Goal: Task Accomplishment & Management: Complete application form

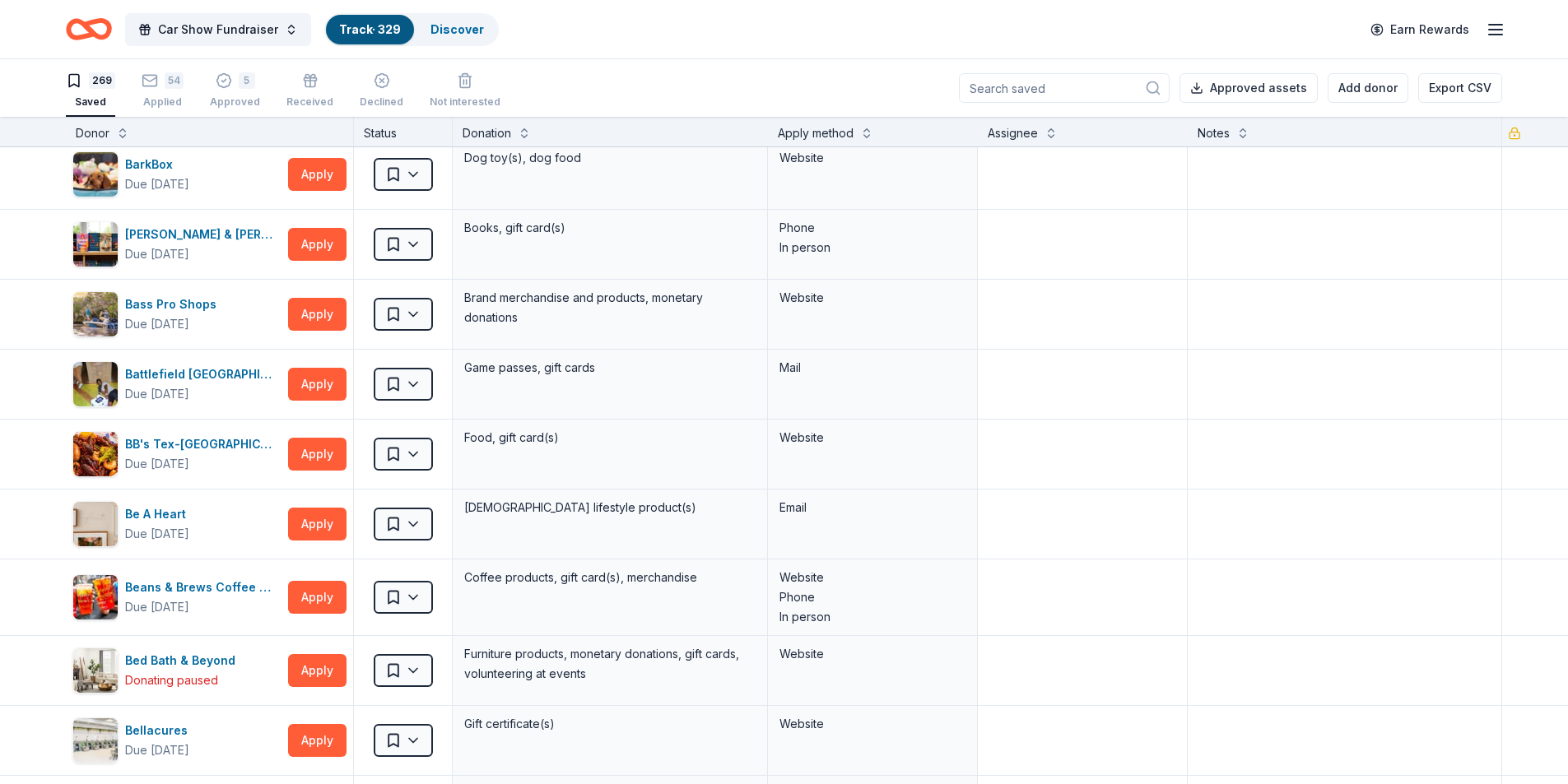
scroll to position [1563, 0]
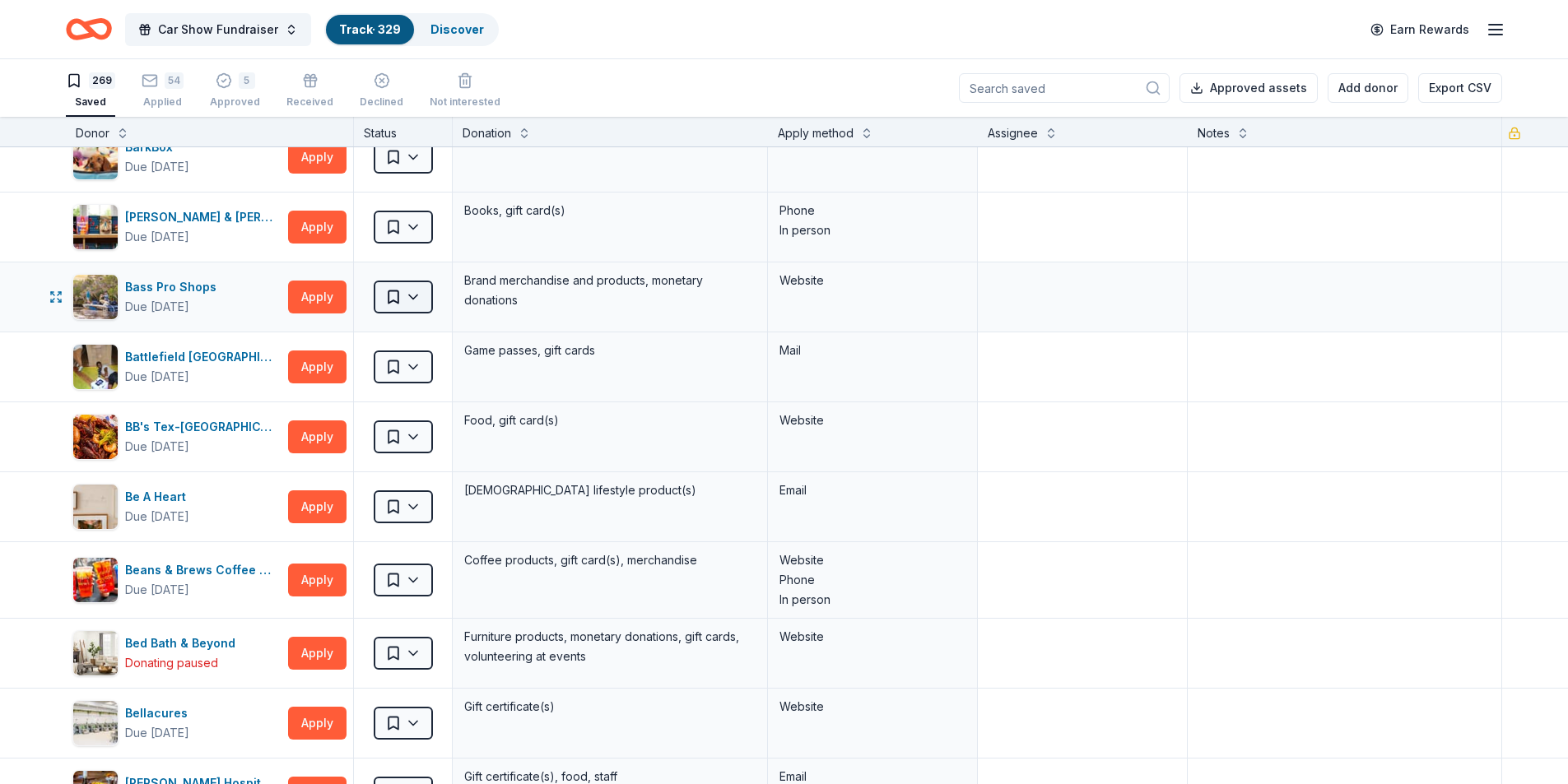
click at [399, 293] on html "Car Show Fundraiser Track · 329 Discover Earn Rewards 269 Saved 54 Applied 5 Ap…" at bounding box center [784, 392] width 1568 height 784
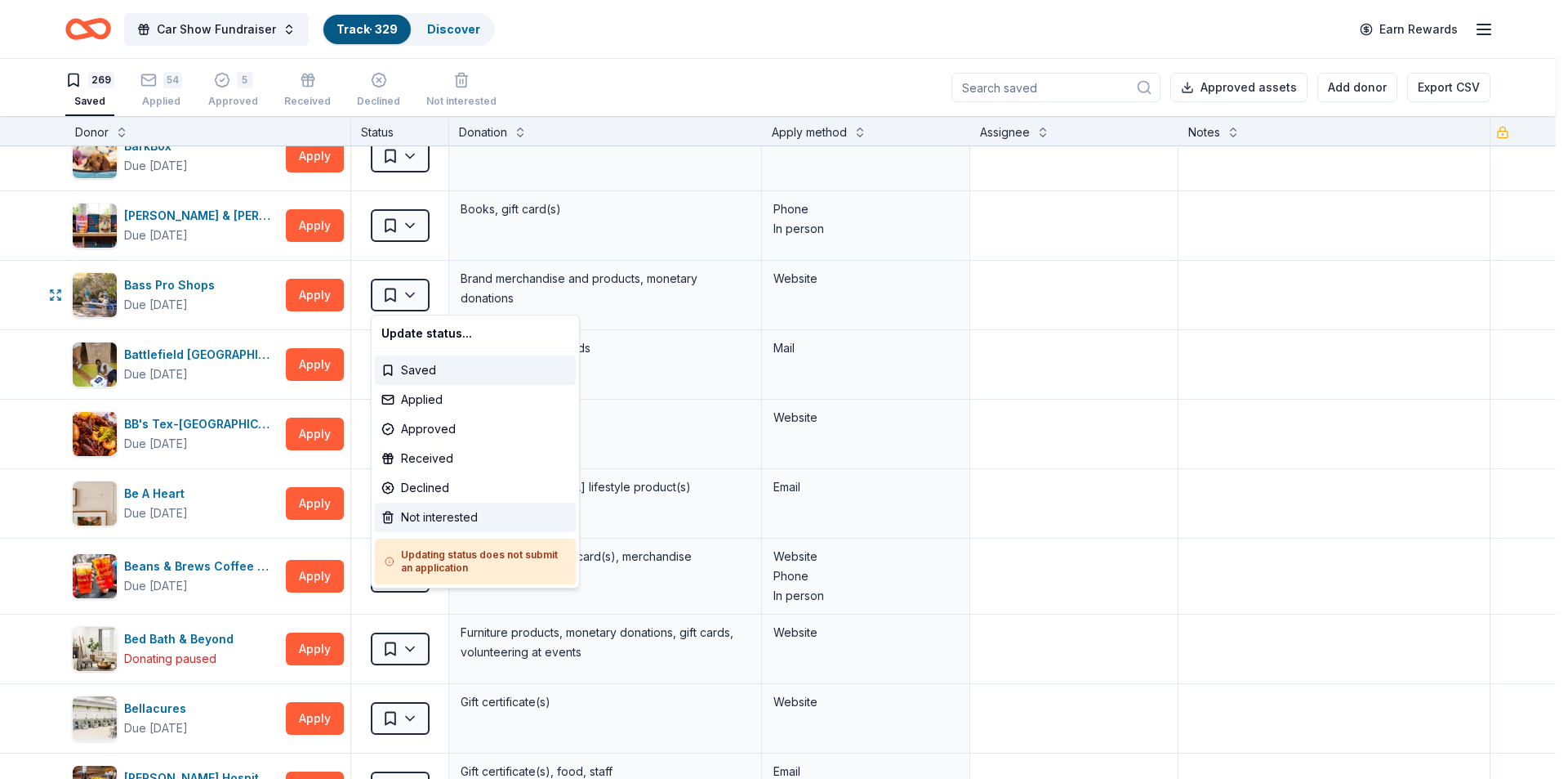
click at [446, 512] on div "Not interested" at bounding box center [475, 517] width 201 height 30
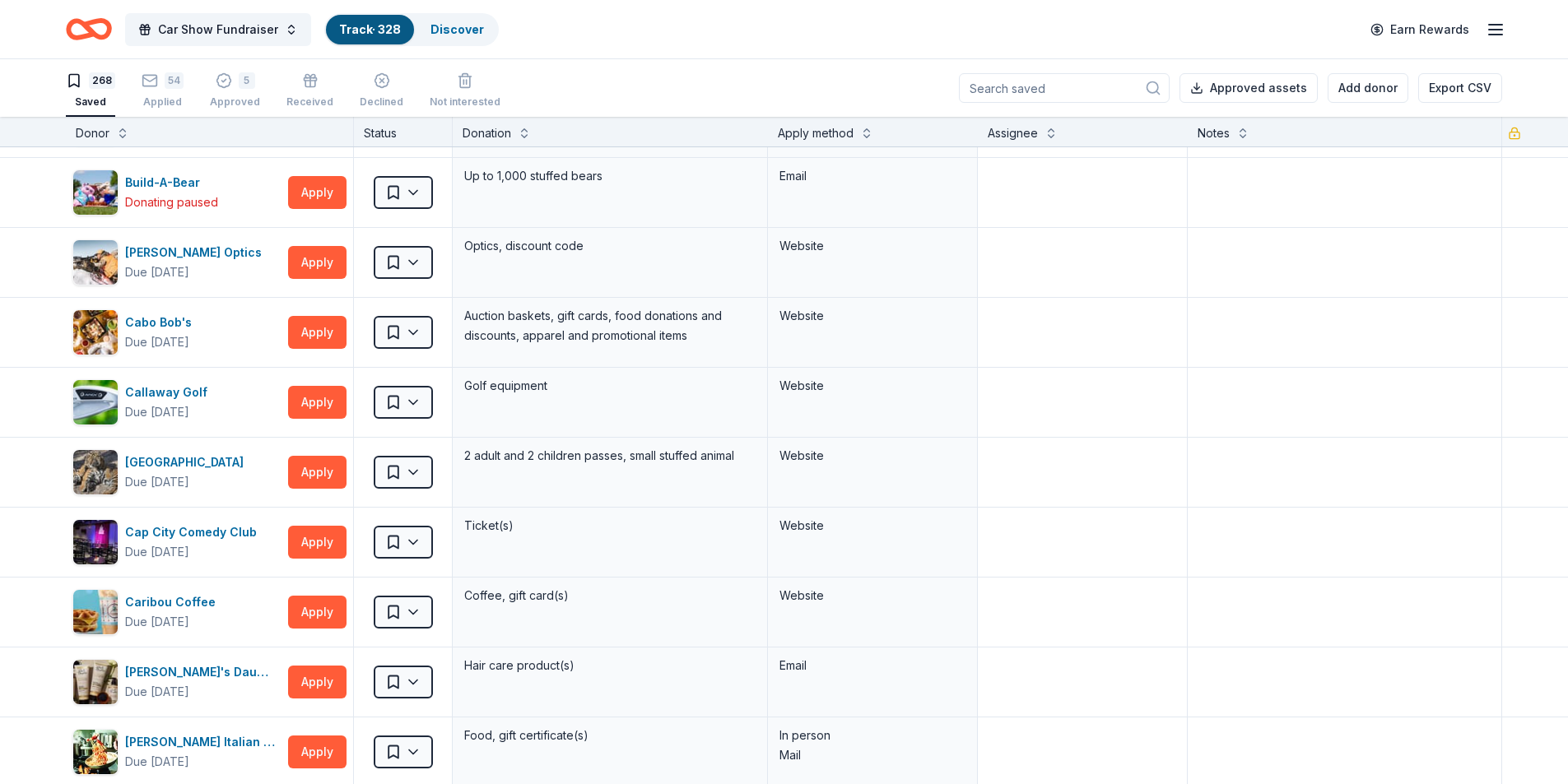
scroll to position [3454, 0]
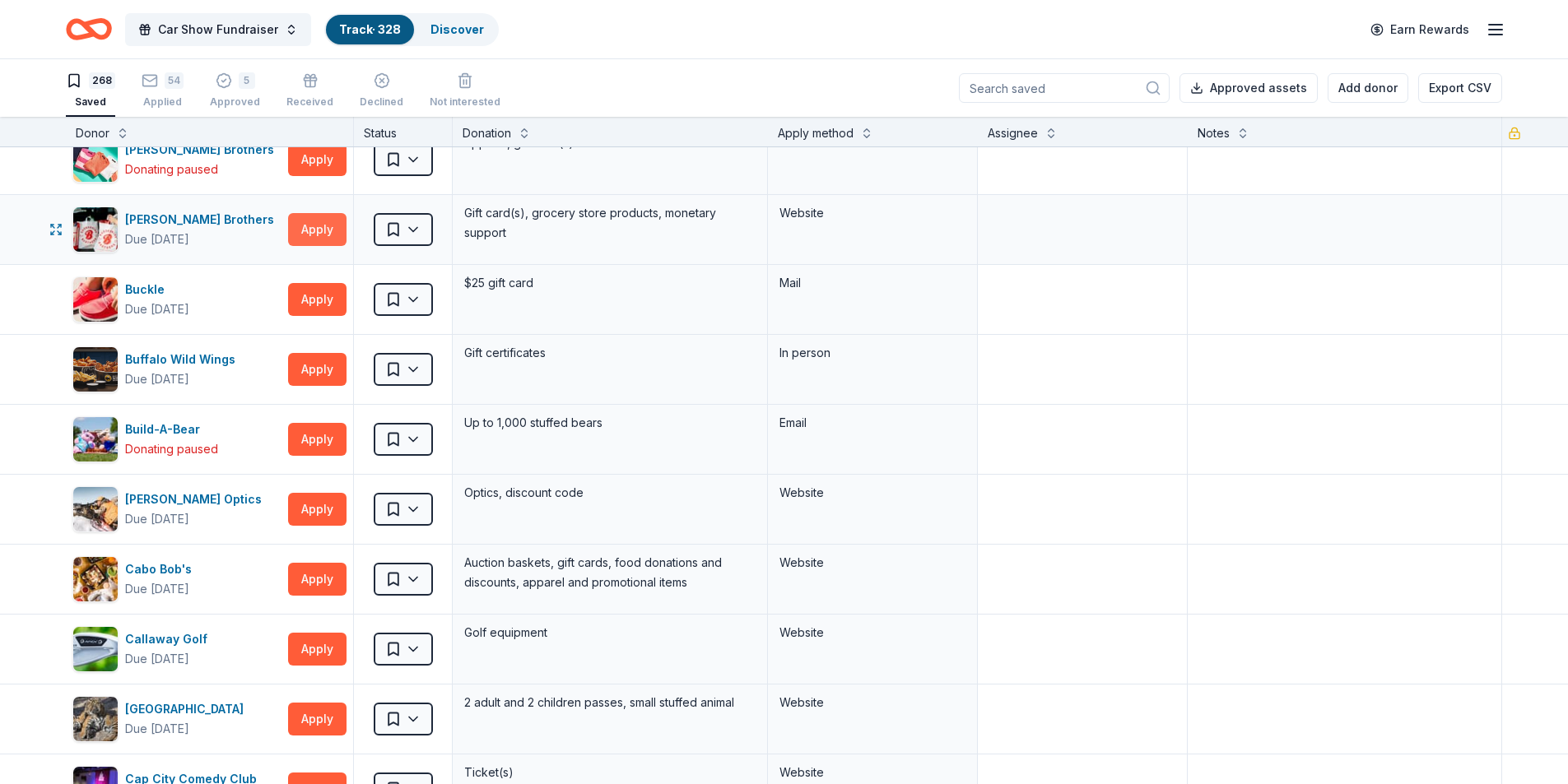
click at [338, 219] on button "Apply" at bounding box center [317, 229] width 58 height 33
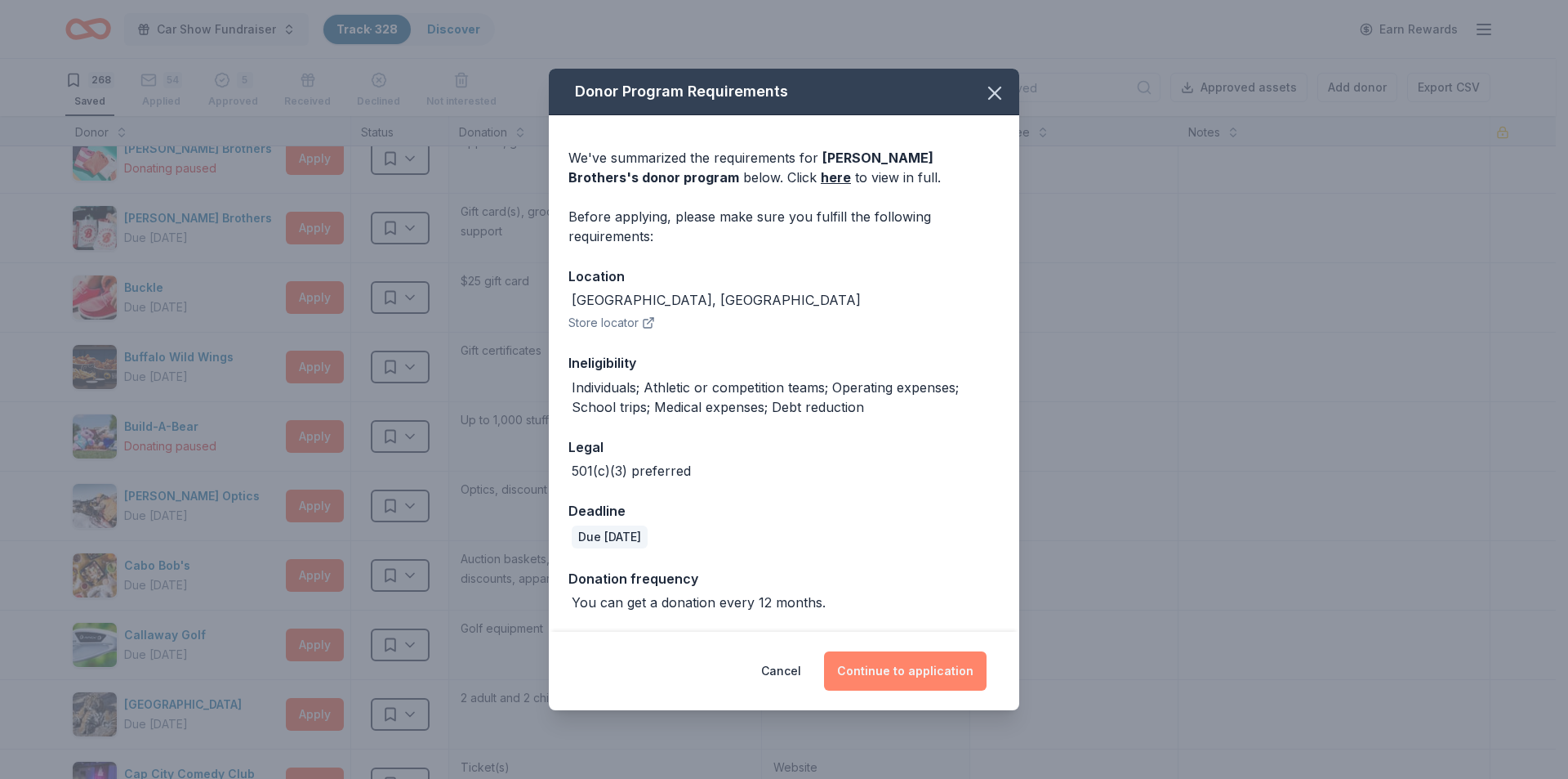
click at [873, 669] on button "Continue to application" at bounding box center [905, 670] width 163 height 39
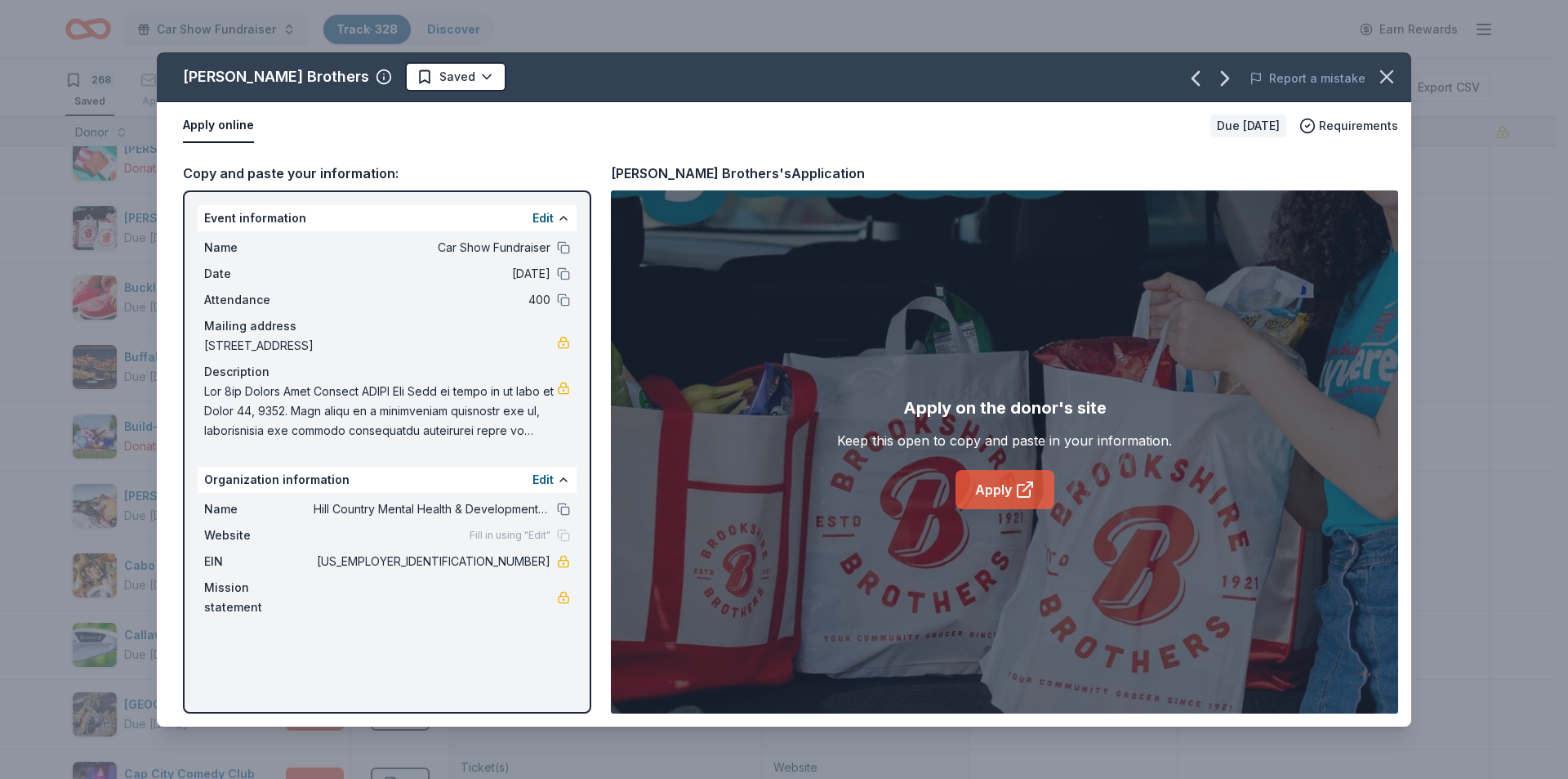
click at [1024, 488] on icon at bounding box center [1026, 490] width 20 height 20
click at [421, 78] on html "Car Show Fundraiser Track · 328 Discover Earn Rewards 268 Saved 54 Applied 5 Ap…" at bounding box center [784, 389] width 1568 height 779
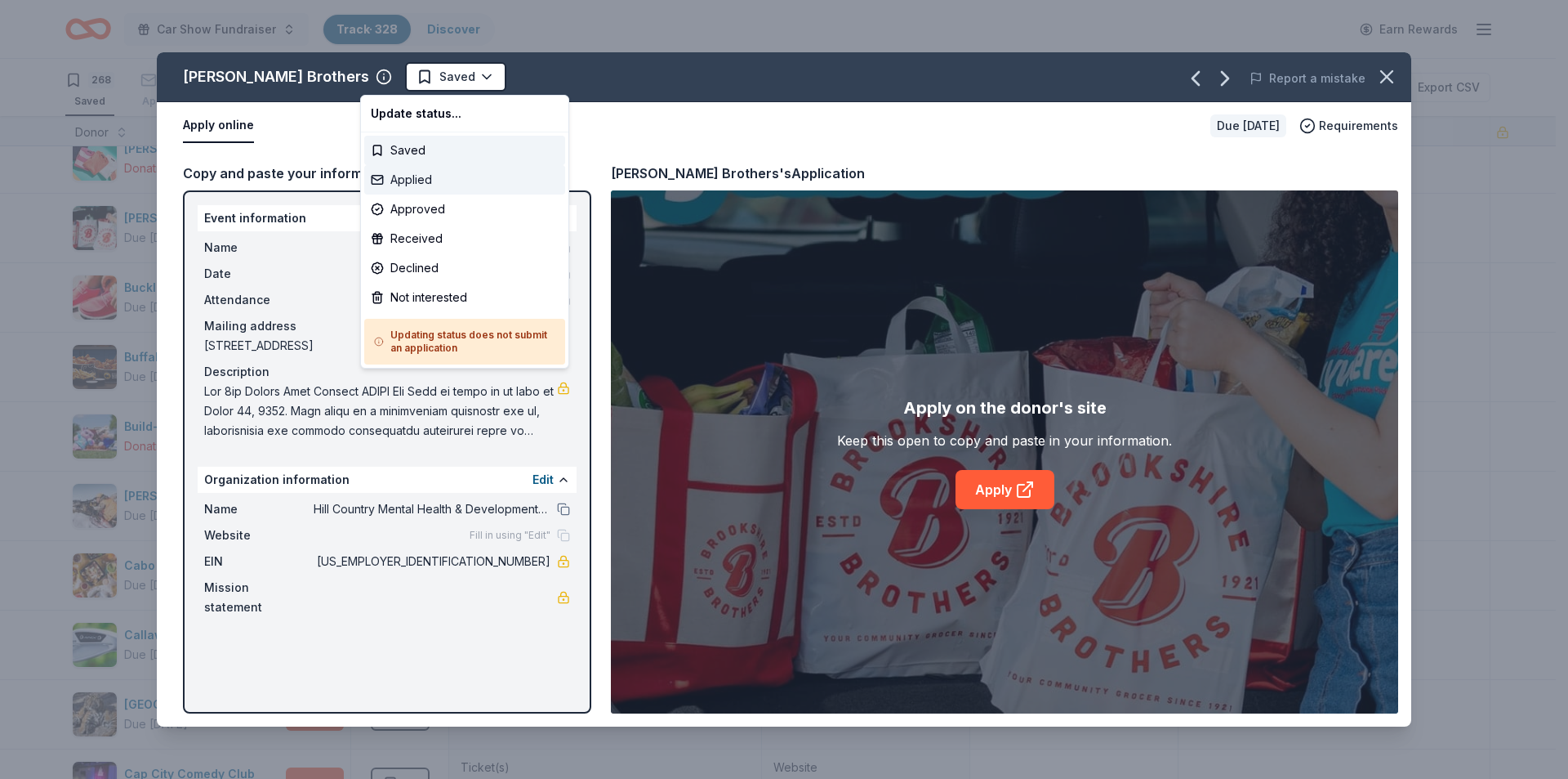
click at [417, 179] on div "Applied" at bounding box center [464, 180] width 201 height 30
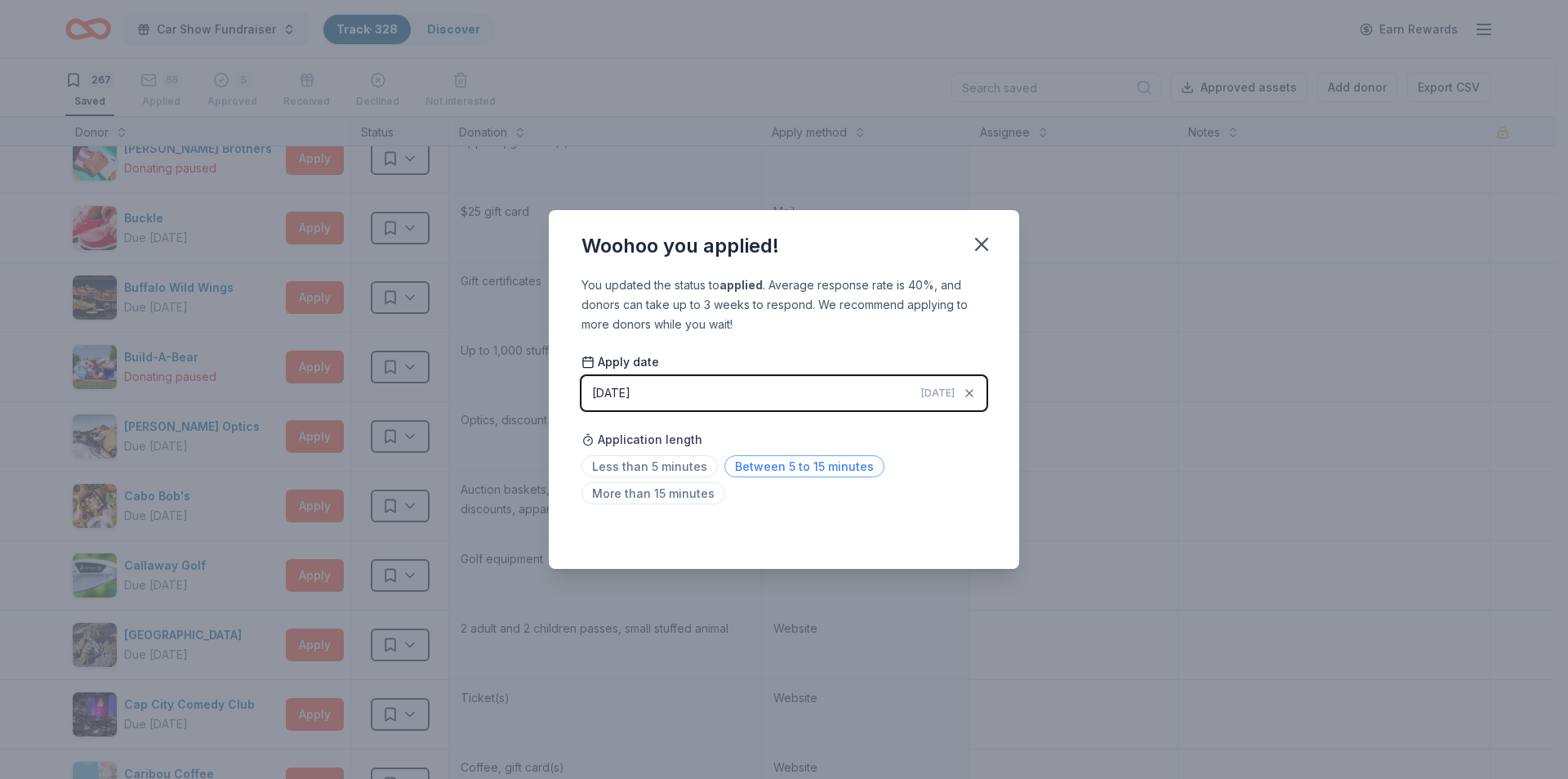
click at [776, 457] on span "Between 5 to 15 minutes" at bounding box center [805, 466] width 160 height 22
click at [823, 466] on span "Between 5 to 15 minutes" at bounding box center [805, 466] width 160 height 22
click at [987, 245] on icon "button" at bounding box center [982, 245] width 23 height 23
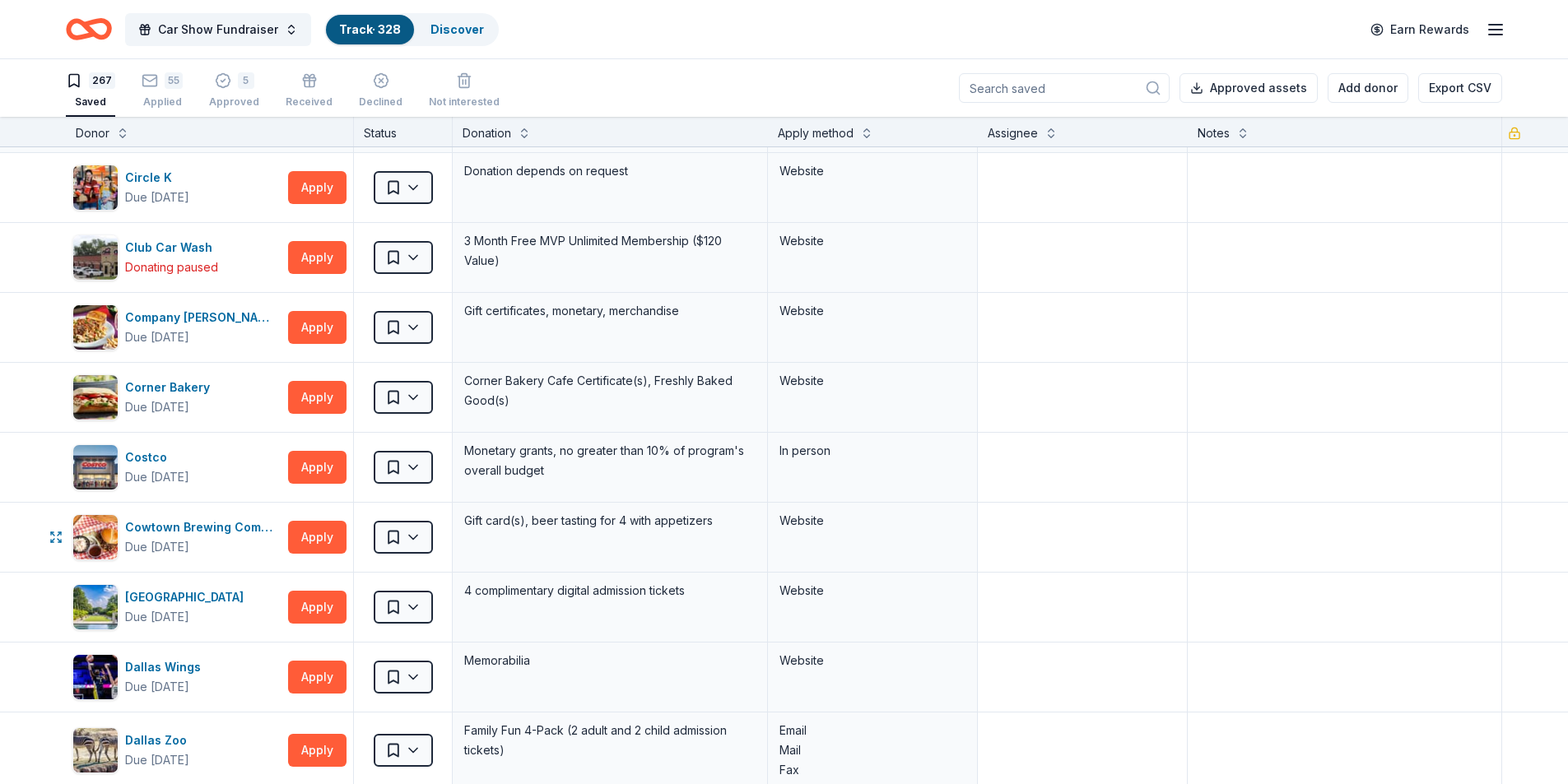
scroll to position [4853, 0]
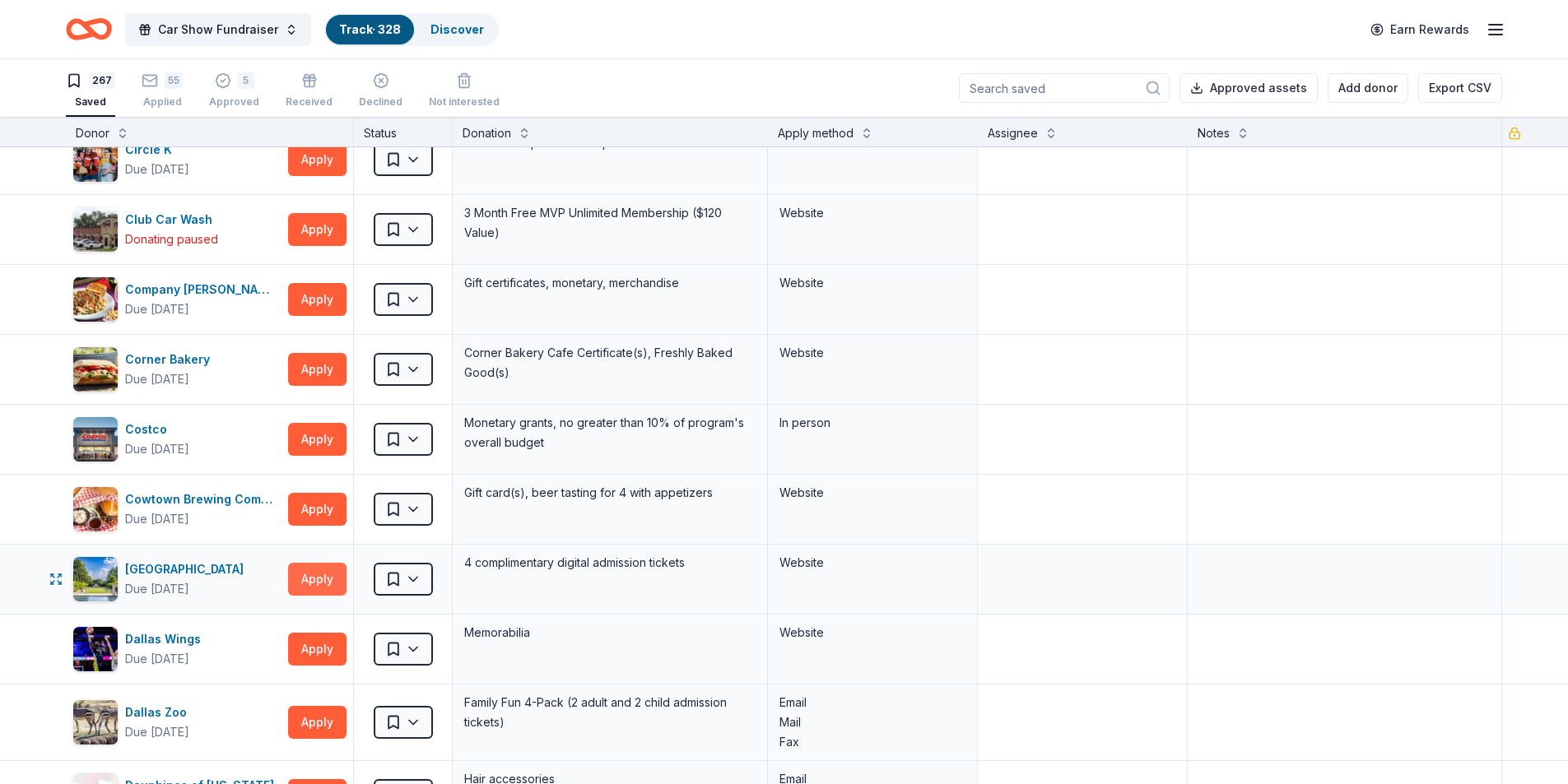
click at [302, 590] on button "Apply" at bounding box center [317, 579] width 58 height 33
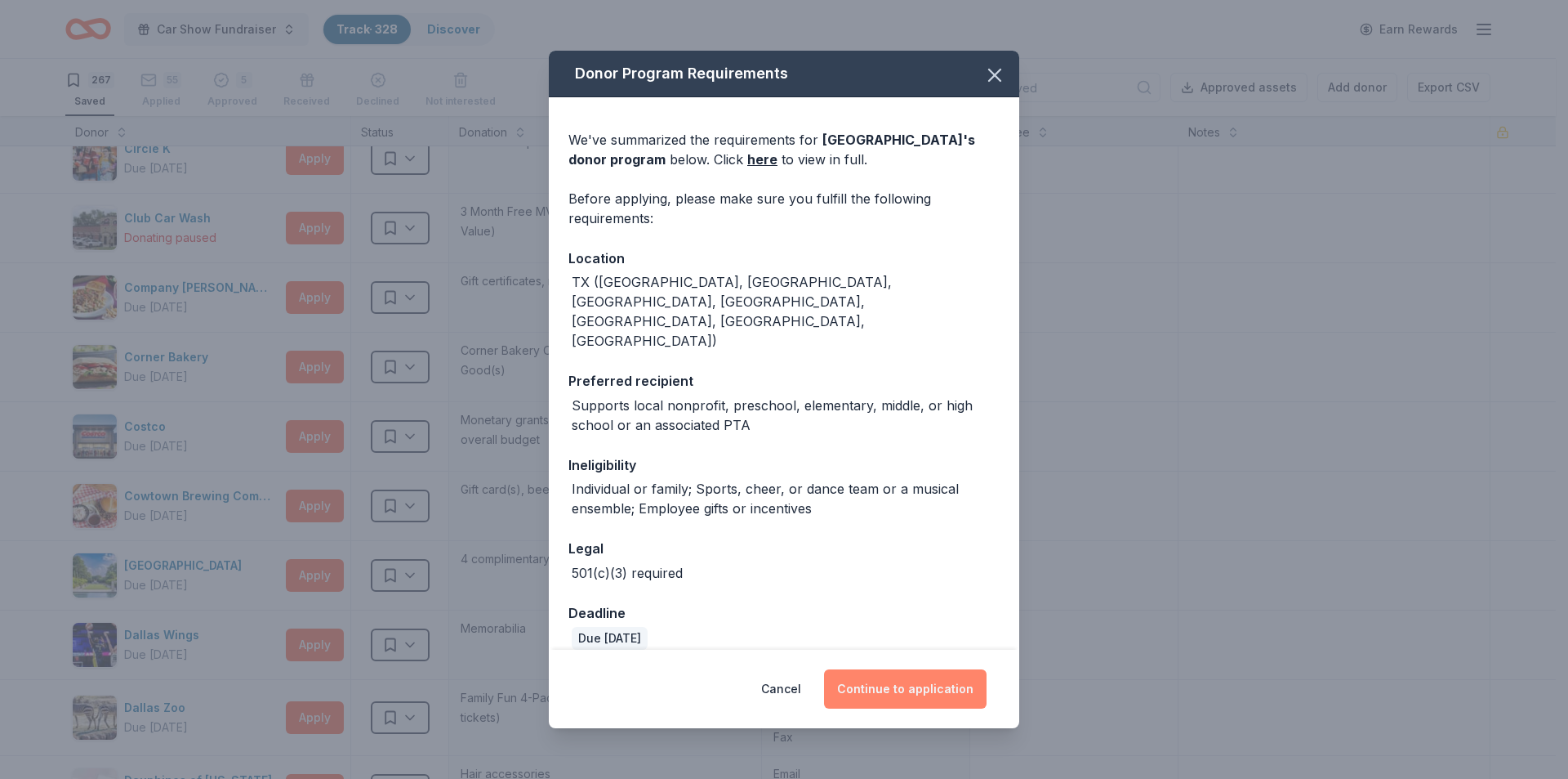
click at [939, 683] on button "Continue to application" at bounding box center [905, 688] width 163 height 39
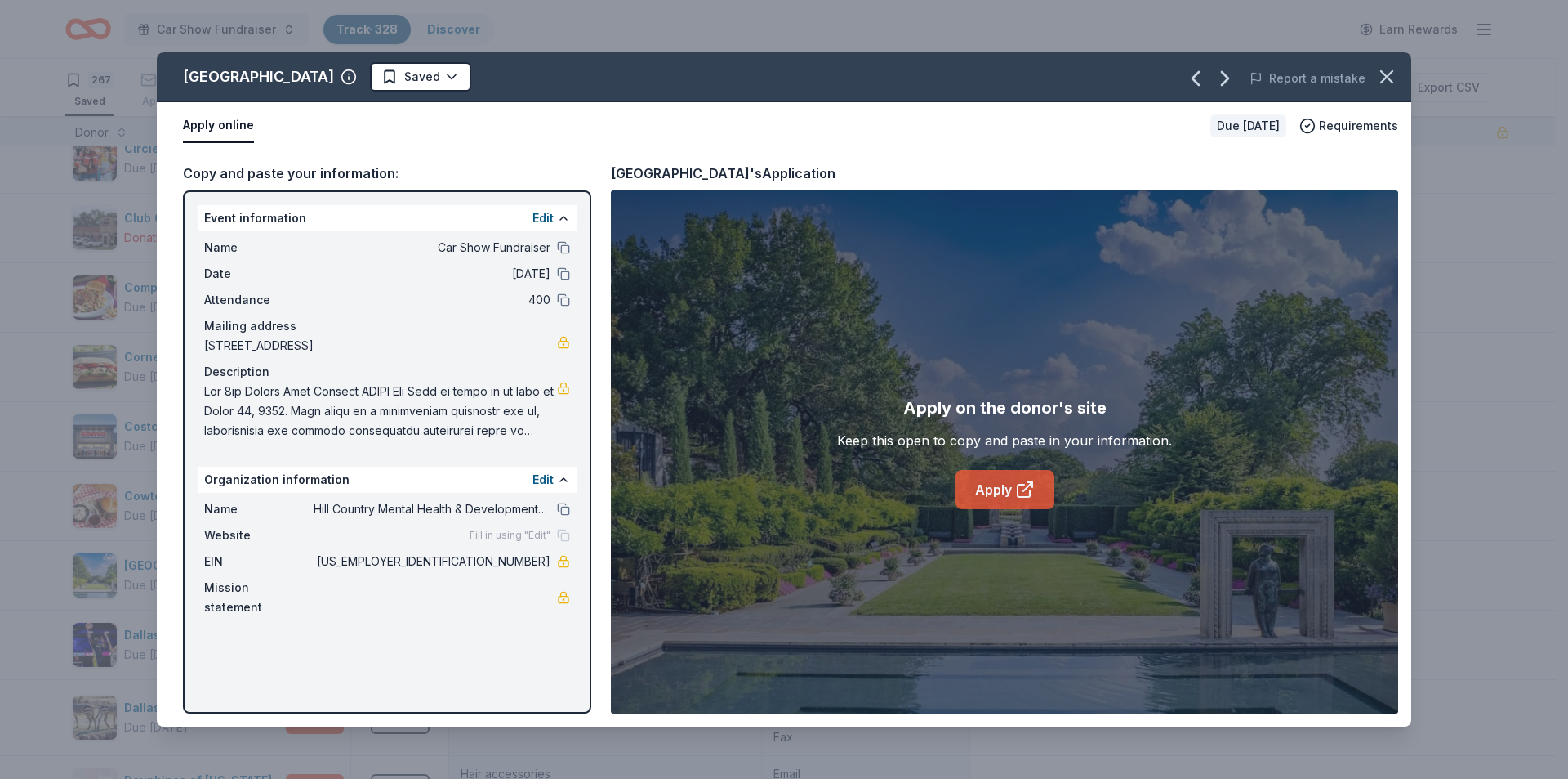
click at [1026, 494] on icon at bounding box center [1026, 490] width 20 height 20
click at [1026, 496] on icon at bounding box center [1026, 490] width 20 height 20
click at [1394, 76] on icon "button" at bounding box center [1387, 77] width 23 height 23
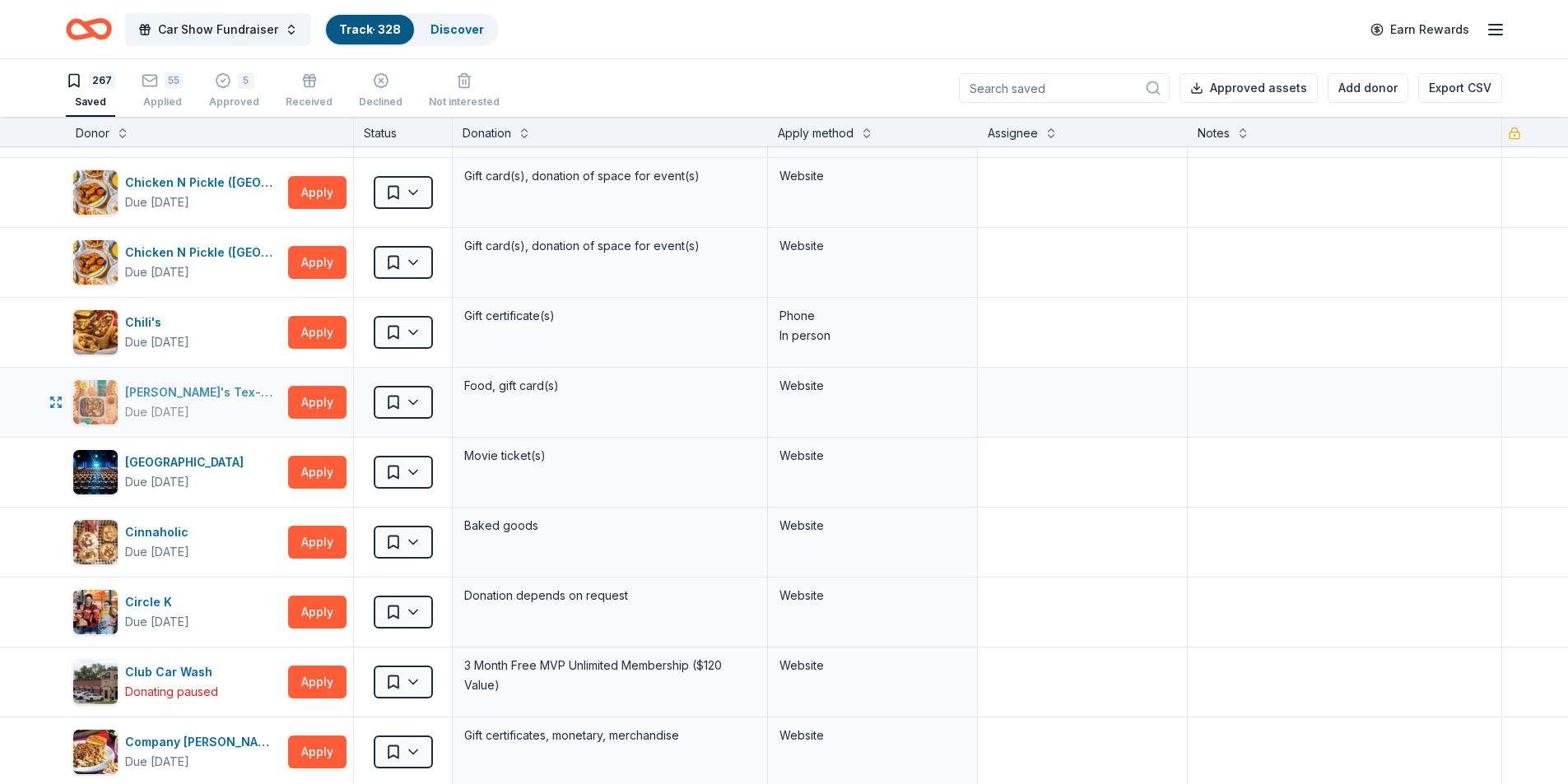
scroll to position [4359, 0]
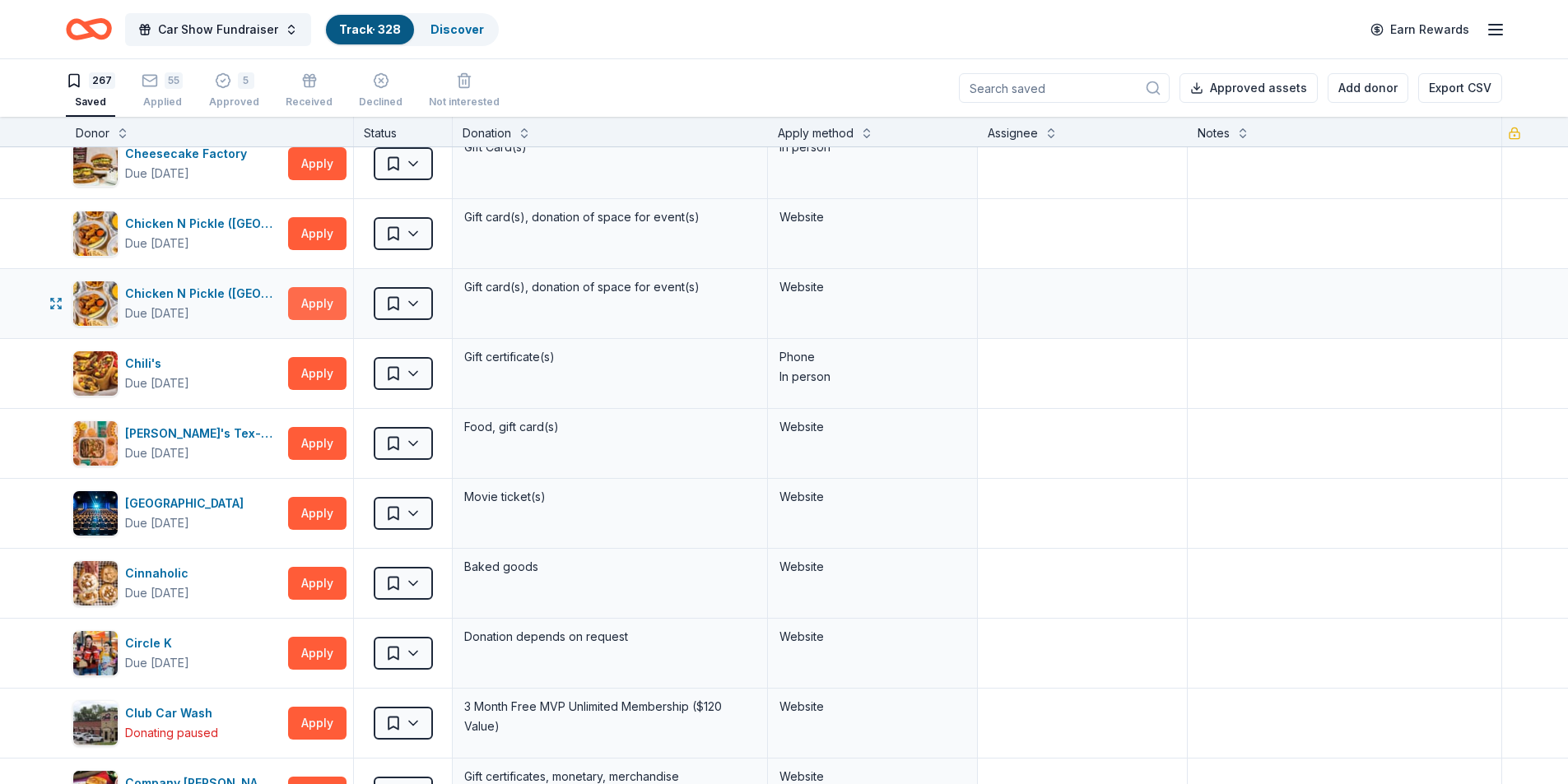
click at [308, 314] on button "Apply" at bounding box center [317, 303] width 58 height 33
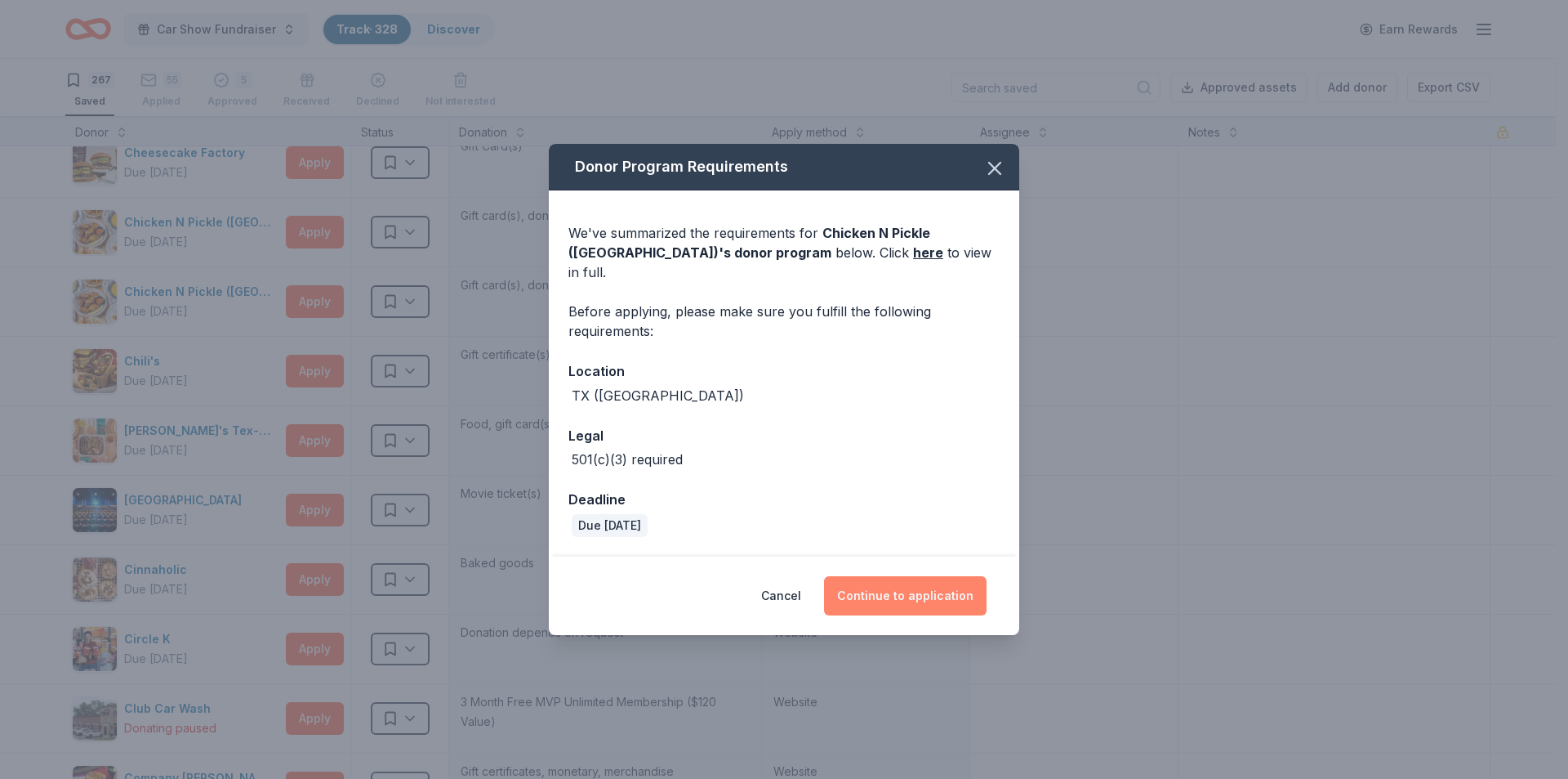
click at [901, 591] on button "Continue to application" at bounding box center [905, 595] width 163 height 39
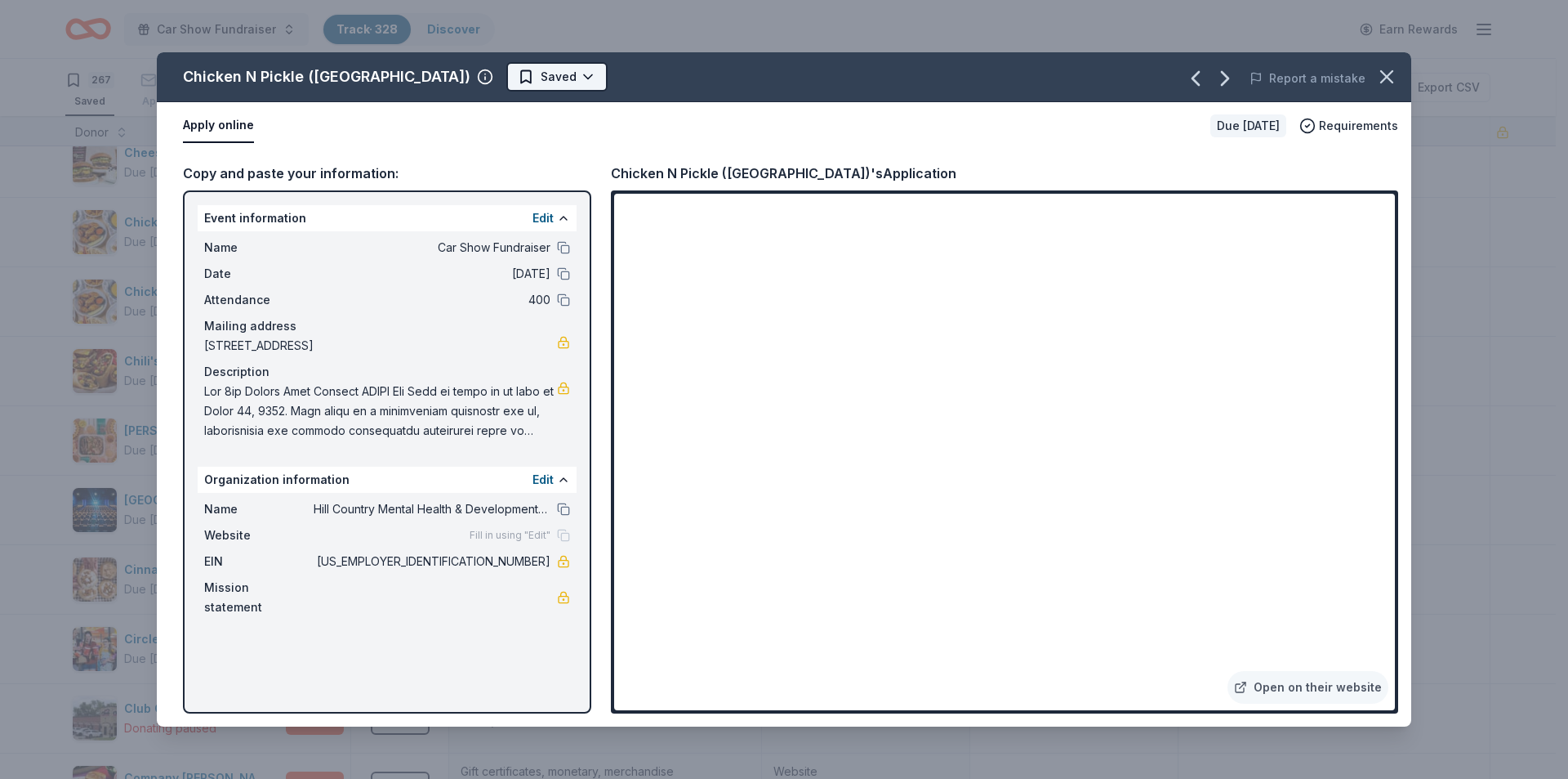
click at [517, 69] on html "Car Show Fundraiser Track · 328 Discover Earn Rewards 267 Saved 55 Applied 5 Ap…" at bounding box center [784, 389] width 1568 height 779
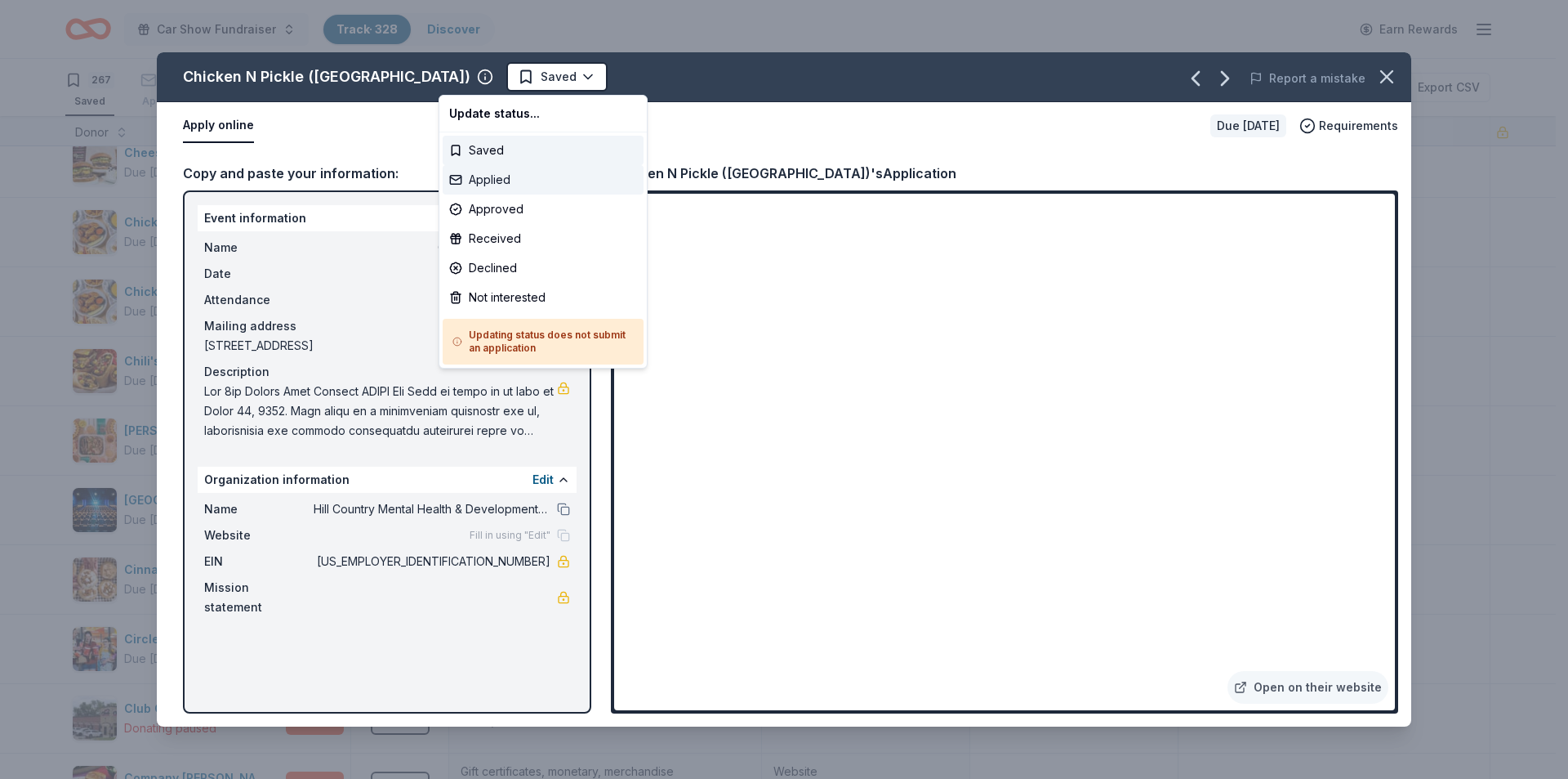
click at [514, 175] on div "Applied" at bounding box center [542, 180] width 201 height 30
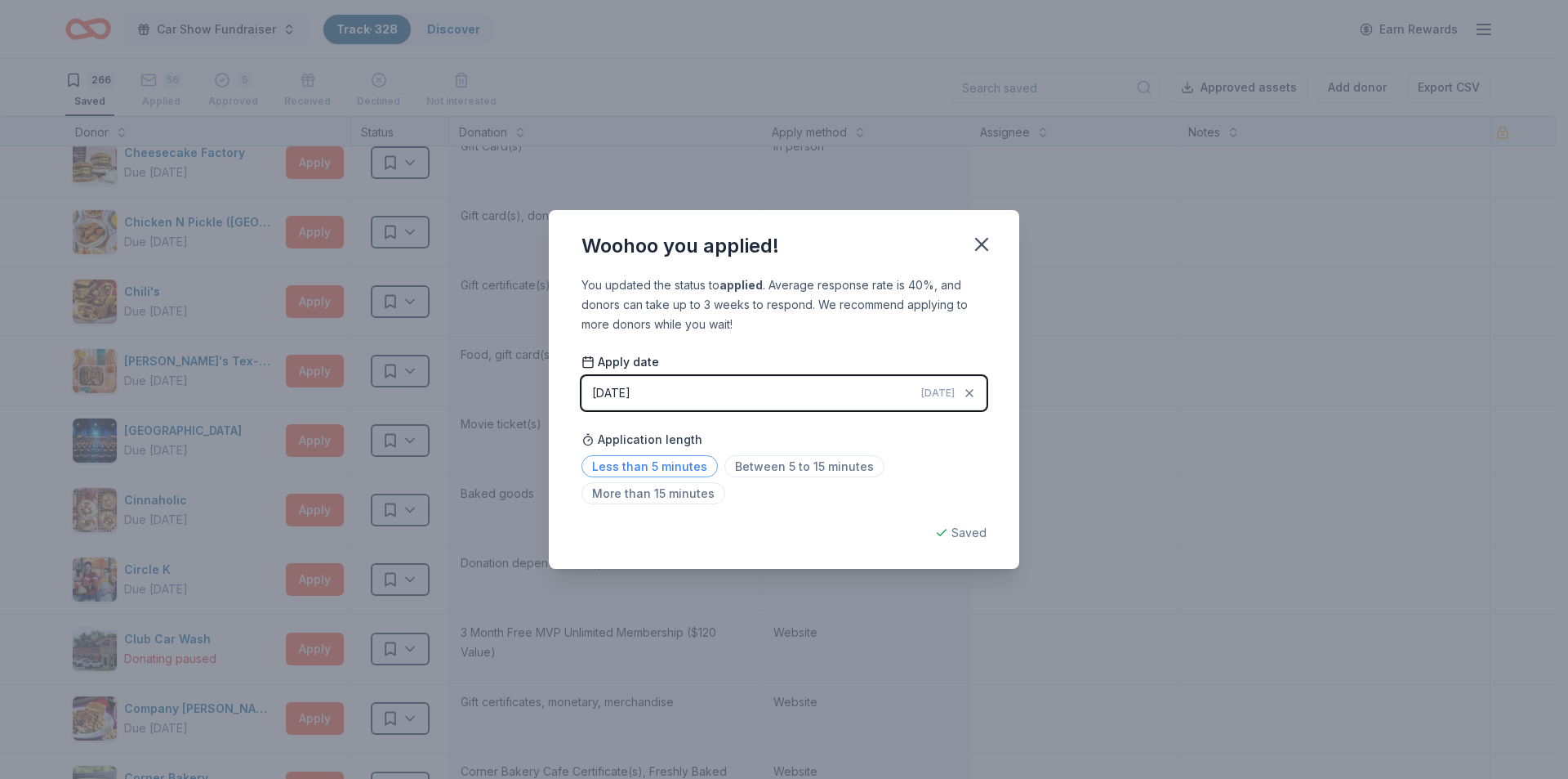
click at [635, 470] on span "Less than 5 minutes" at bounding box center [649, 466] width 136 height 22
click at [978, 238] on icon "button" at bounding box center [982, 245] width 23 height 23
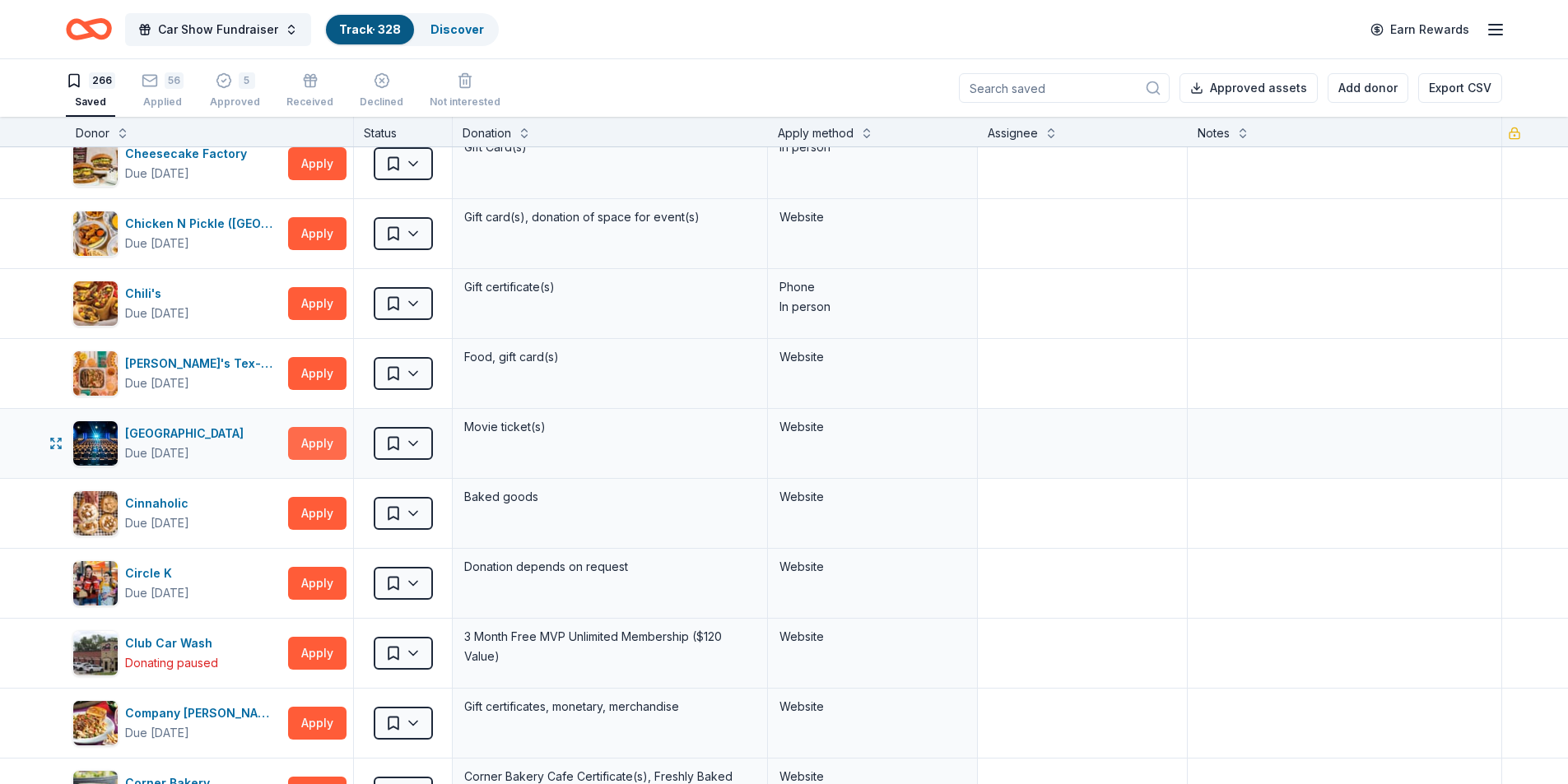
click at [328, 449] on button "Apply" at bounding box center [317, 443] width 58 height 33
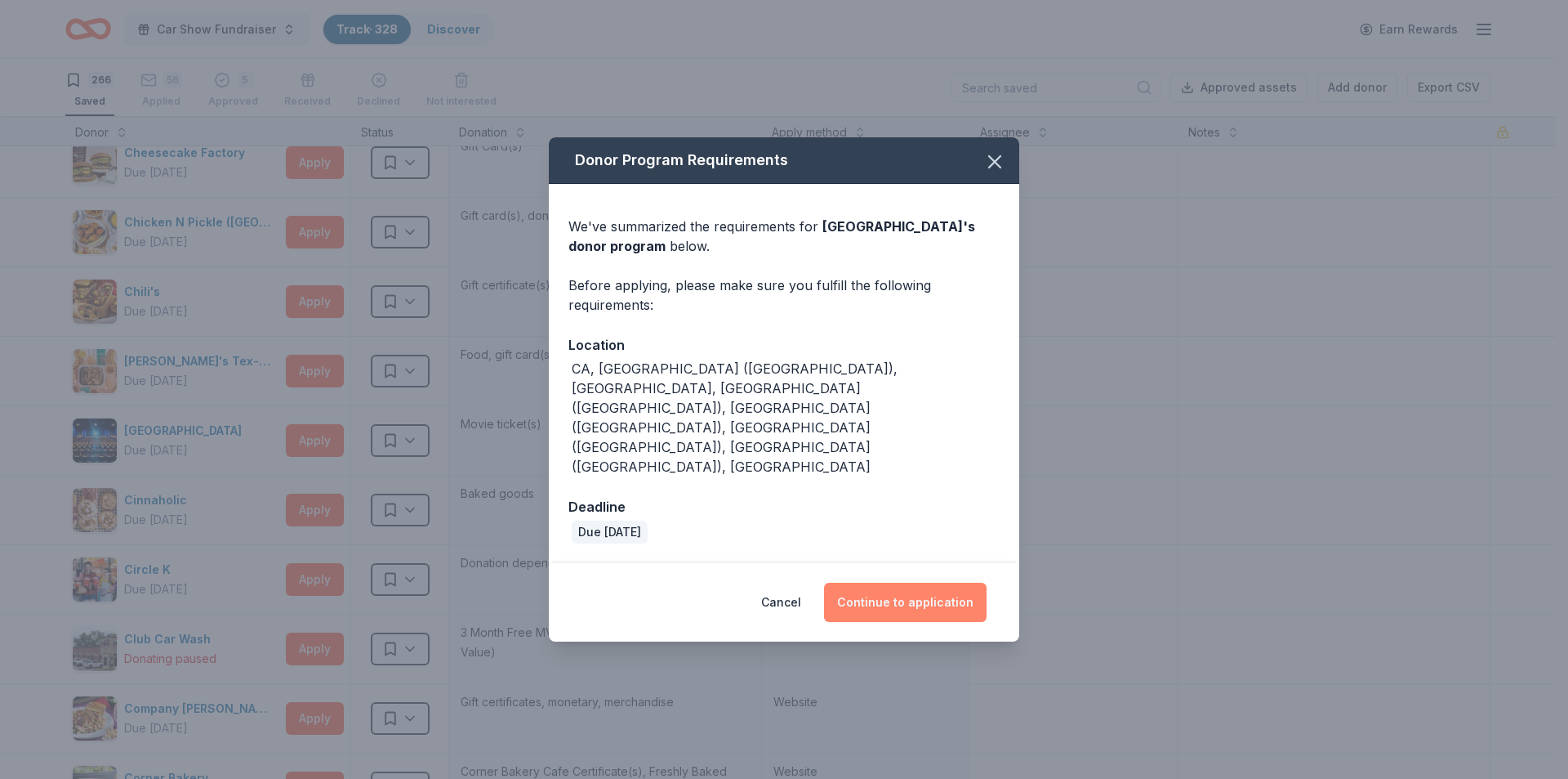
click at [903, 582] on button "Continue to application" at bounding box center [905, 601] width 163 height 39
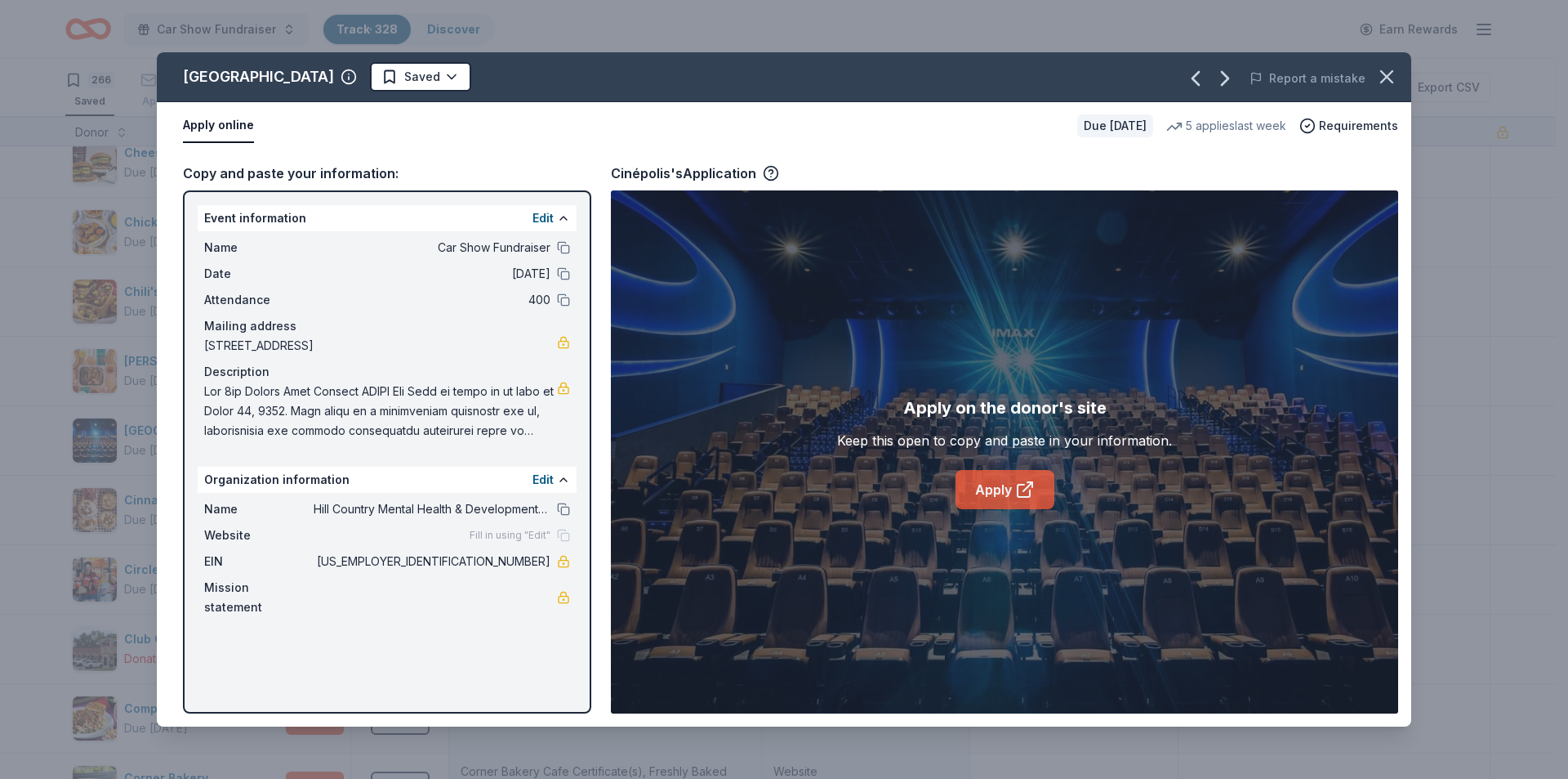
click at [1008, 489] on link "Apply" at bounding box center [1006, 489] width 99 height 39
click at [1398, 81] on icon "button" at bounding box center [1387, 77] width 23 height 23
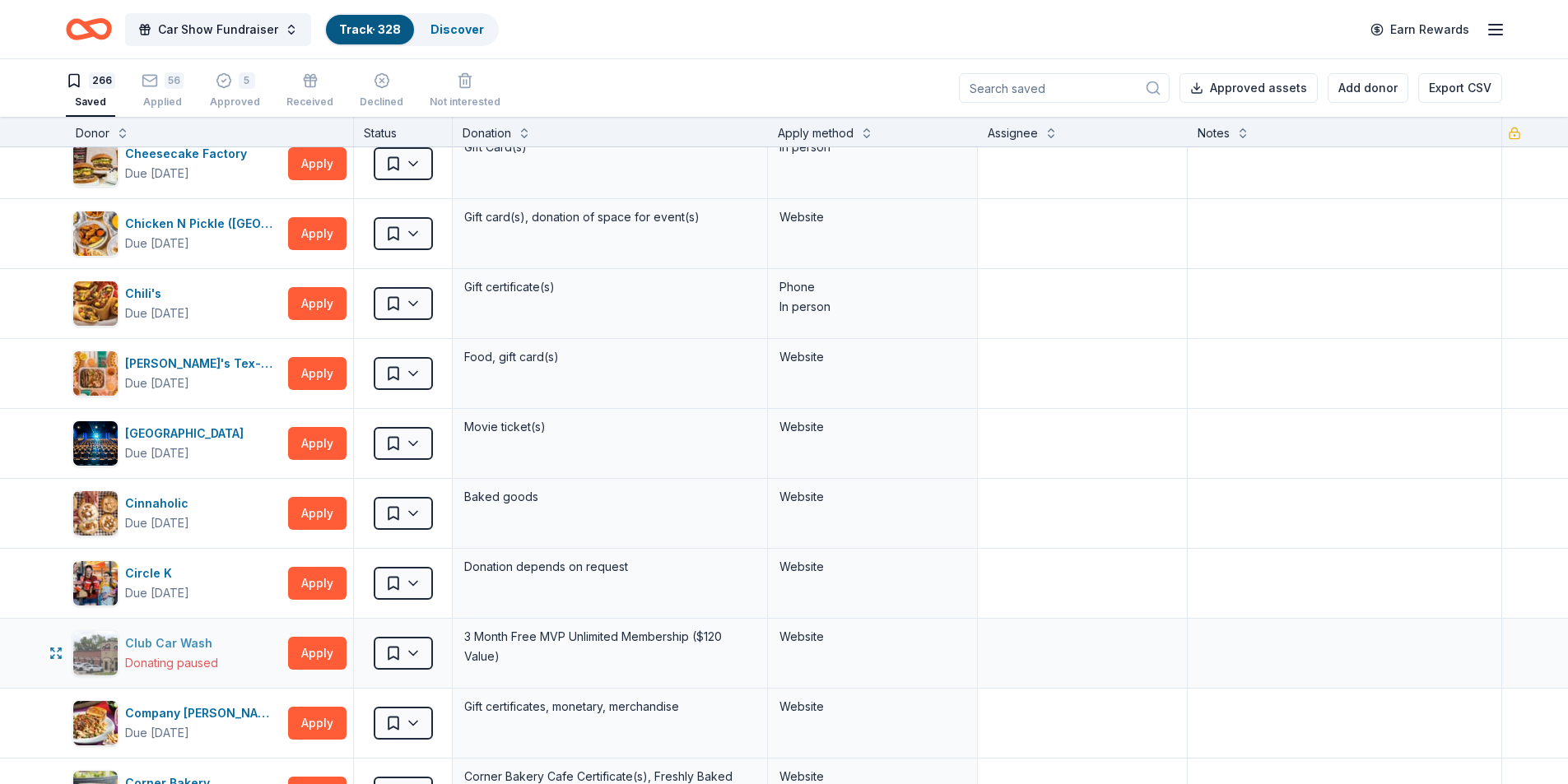
click at [190, 642] on div "Club Car Wash" at bounding box center [171, 643] width 94 height 20
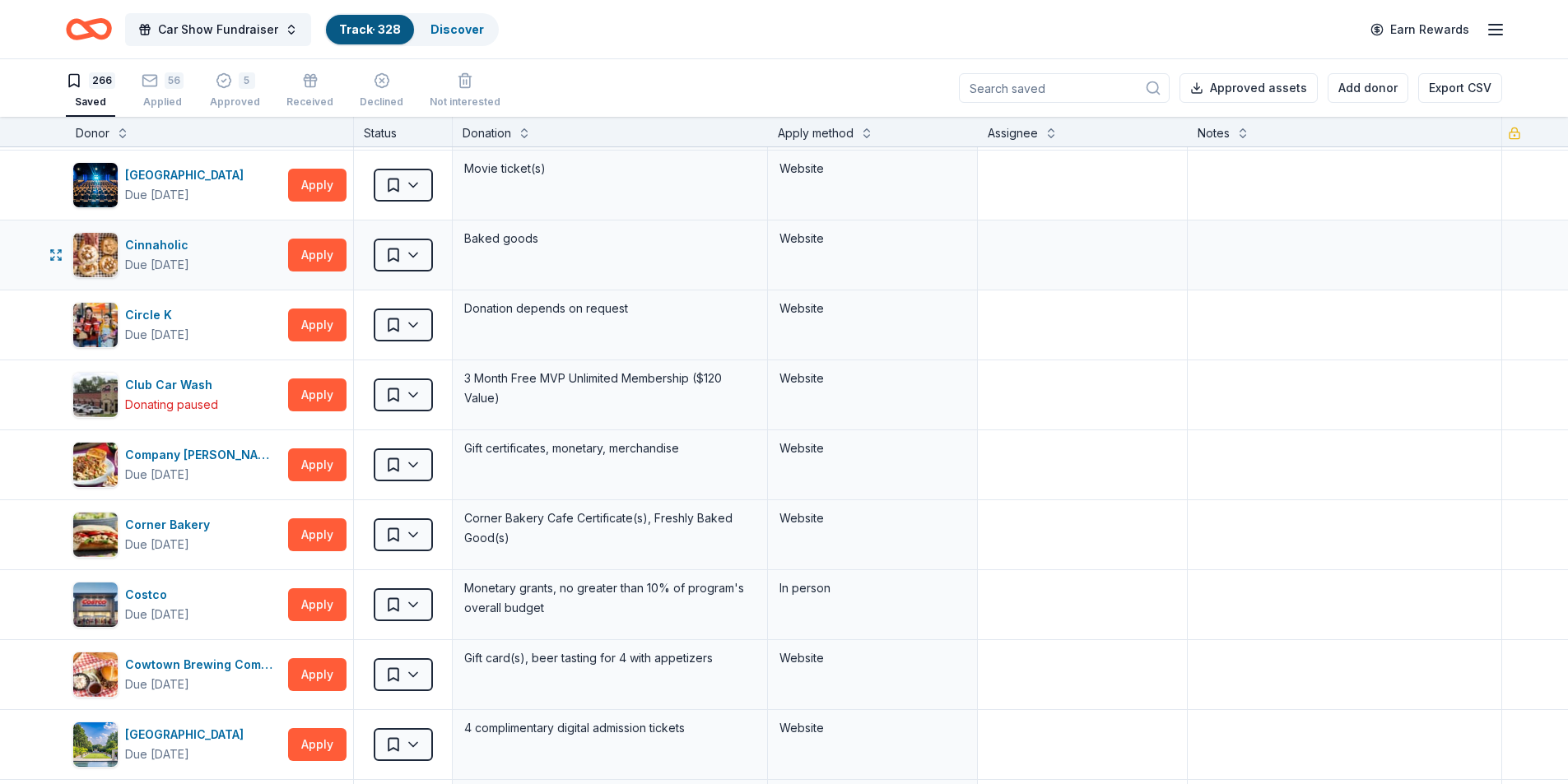
scroll to position [4771, 0]
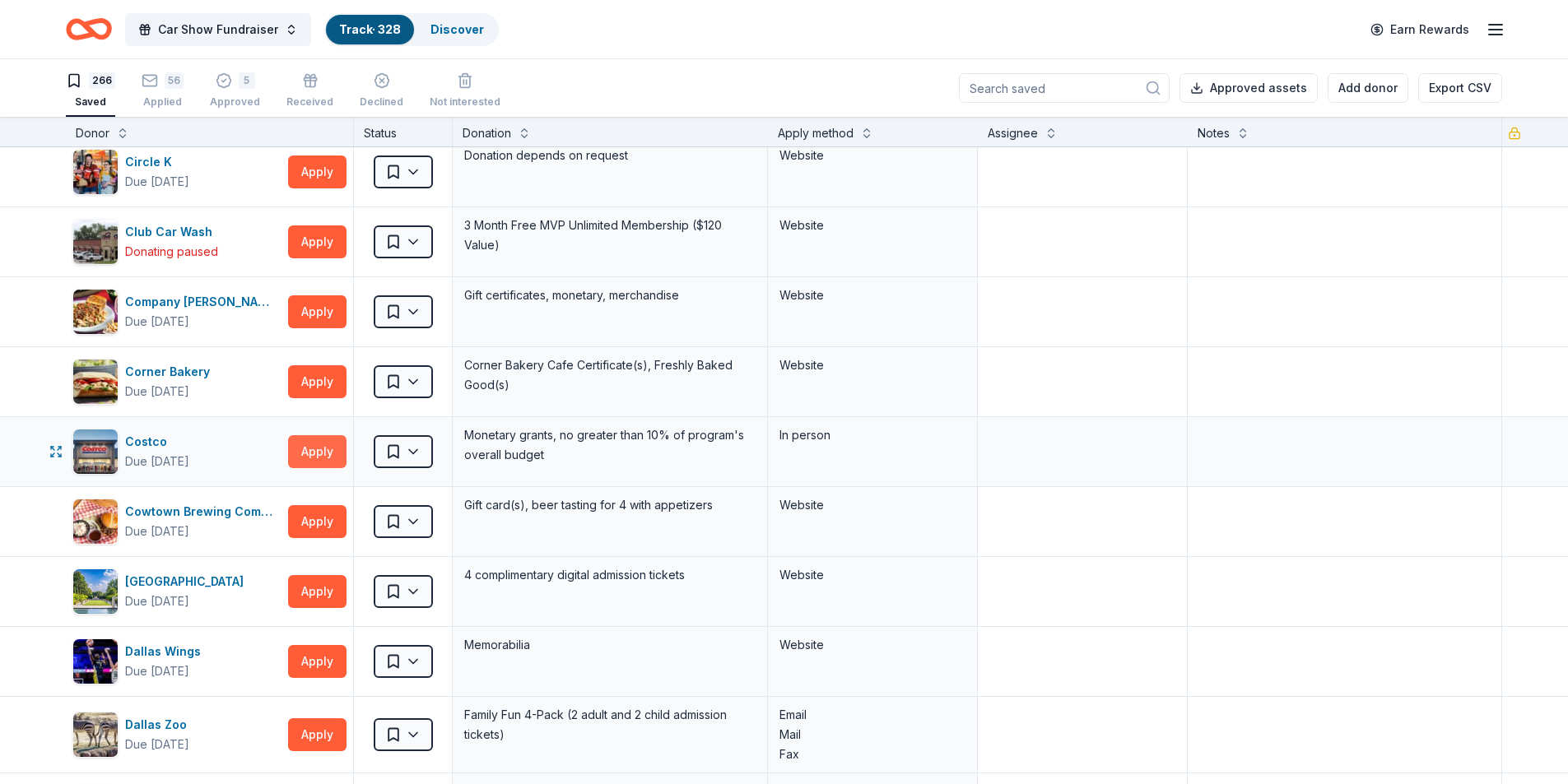
click at [328, 461] on button "Apply" at bounding box center [317, 451] width 58 height 33
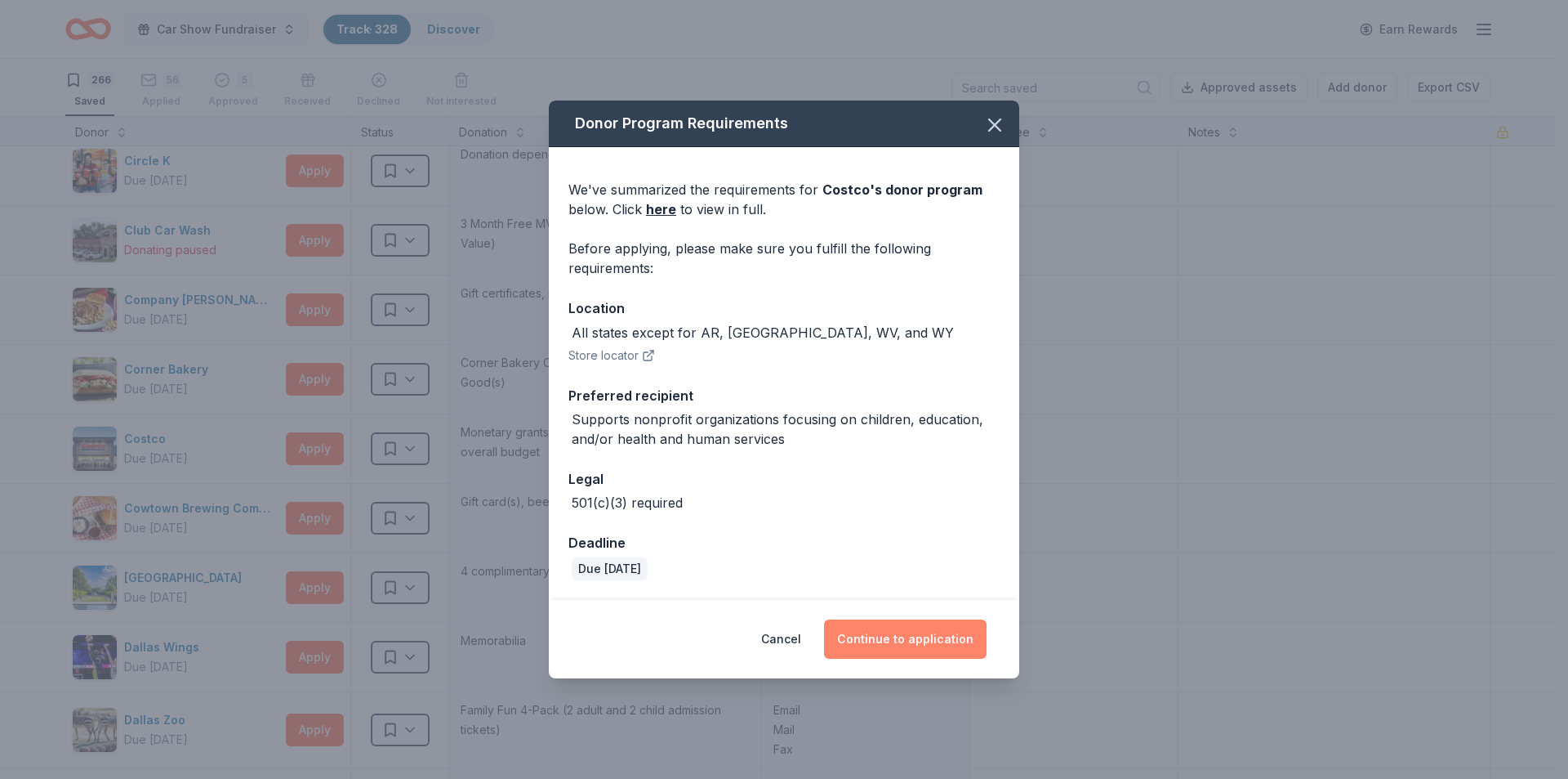
click at [898, 629] on button "Continue to application" at bounding box center [905, 639] width 163 height 39
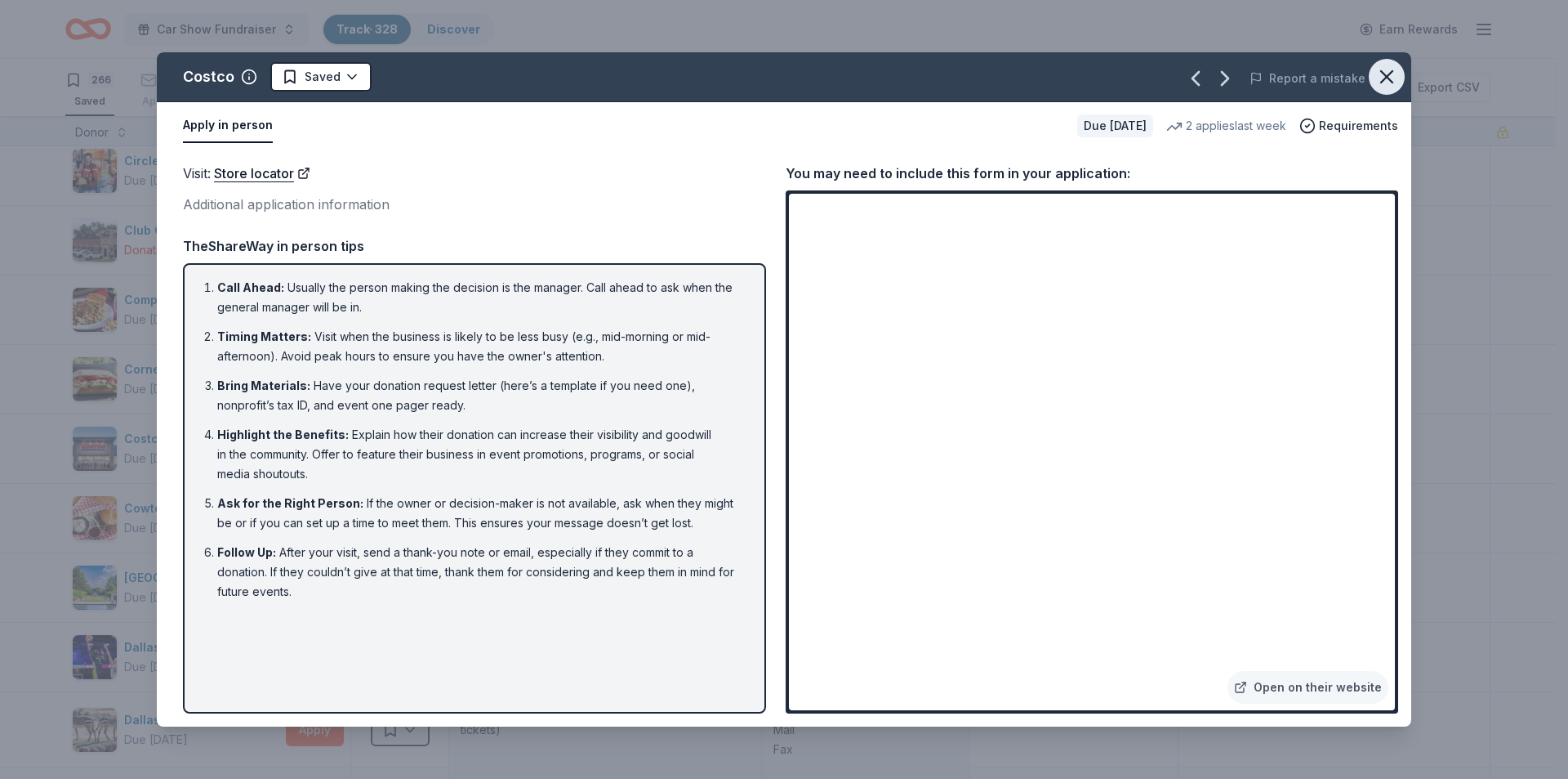
click at [1392, 83] on icon "button" at bounding box center [1387, 77] width 12 height 12
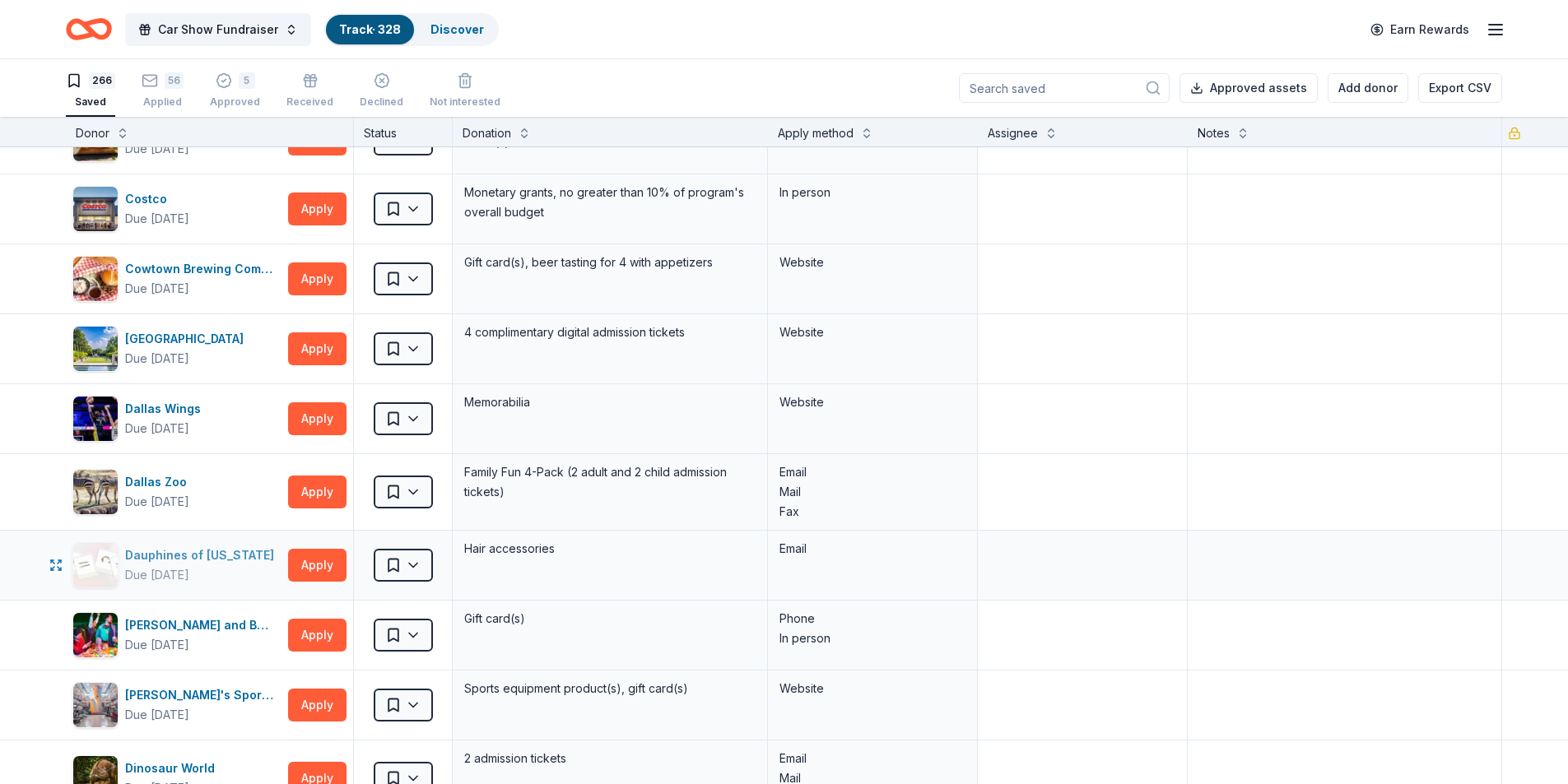
scroll to position [5017, 0]
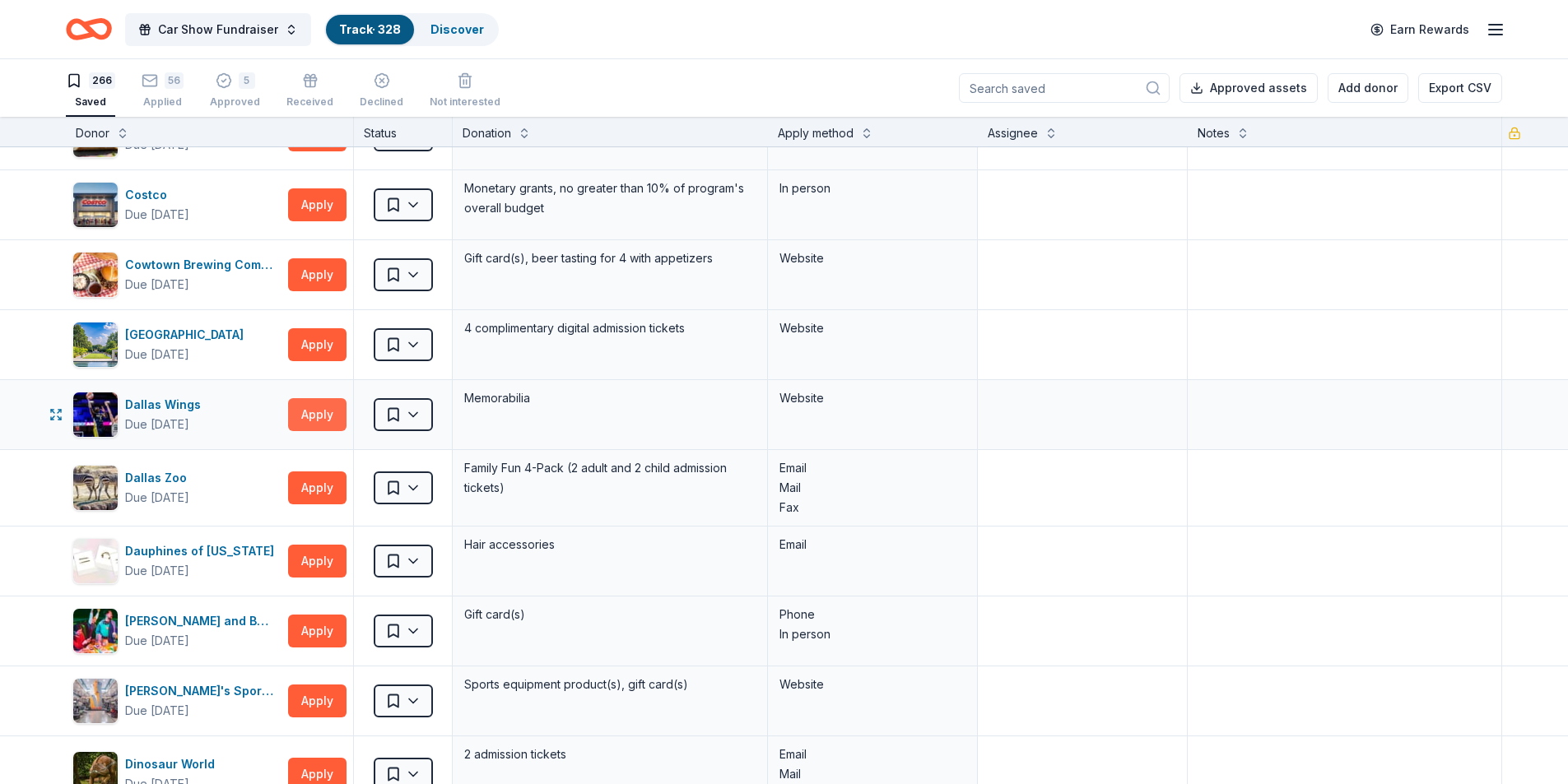
click at [319, 421] on button "Apply" at bounding box center [317, 415] width 58 height 33
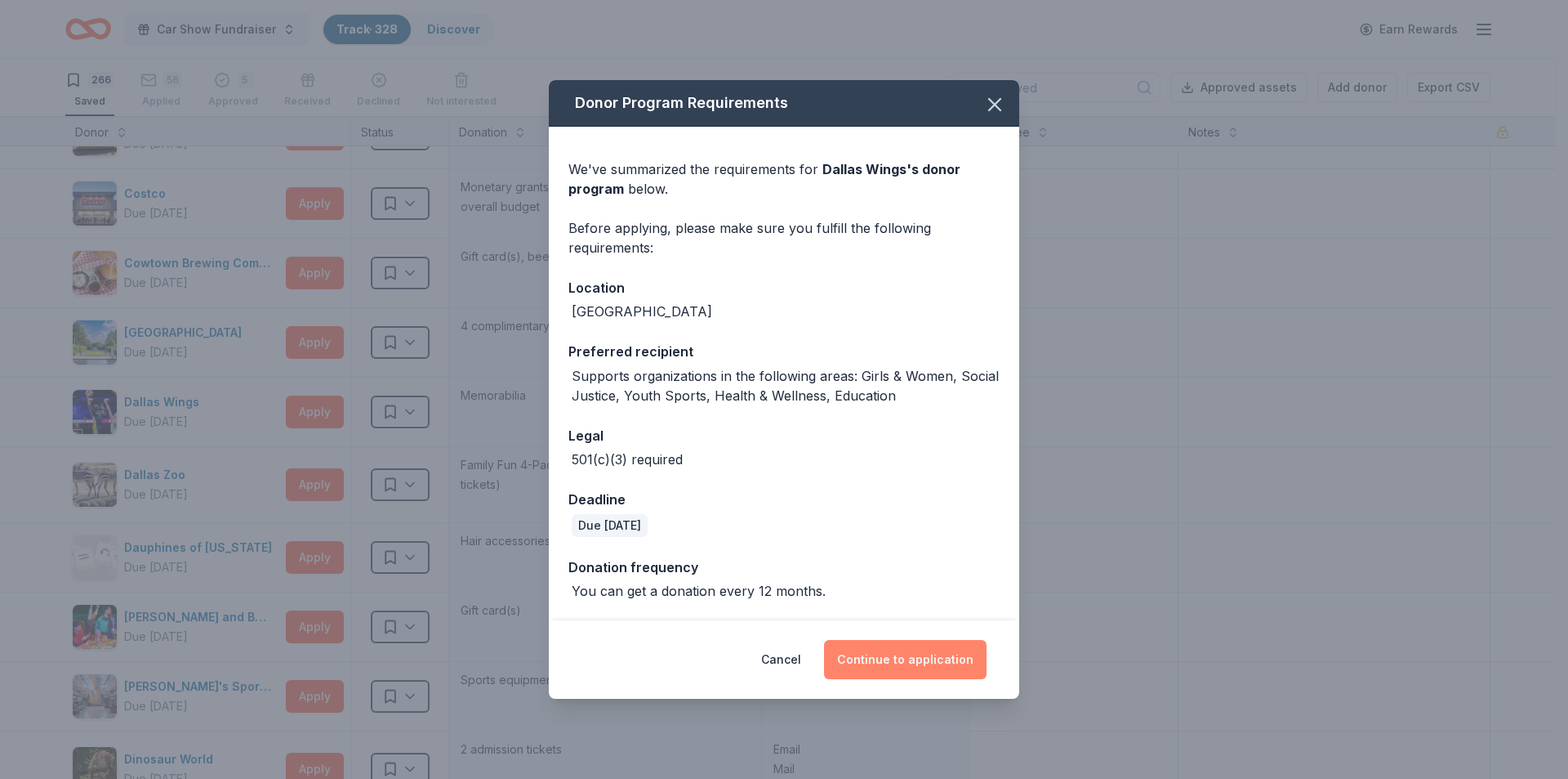
click at [912, 648] on button "Continue to application" at bounding box center [905, 659] width 163 height 39
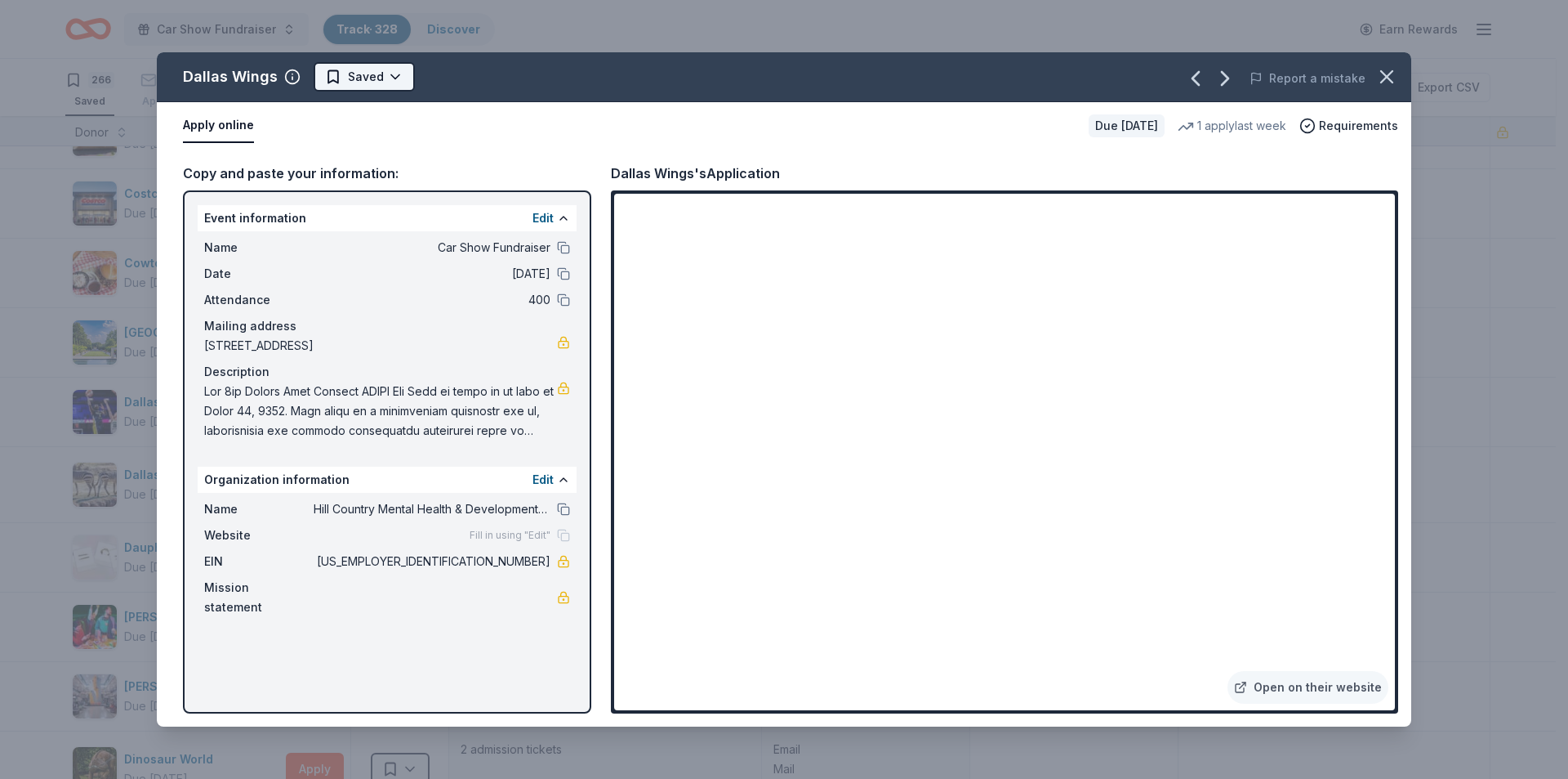
click at [358, 72] on html "Car Show Fundraiser Track · 328 Discover Earn Rewards 266 Saved 56 Applied 5 Ap…" at bounding box center [784, 389] width 1568 height 779
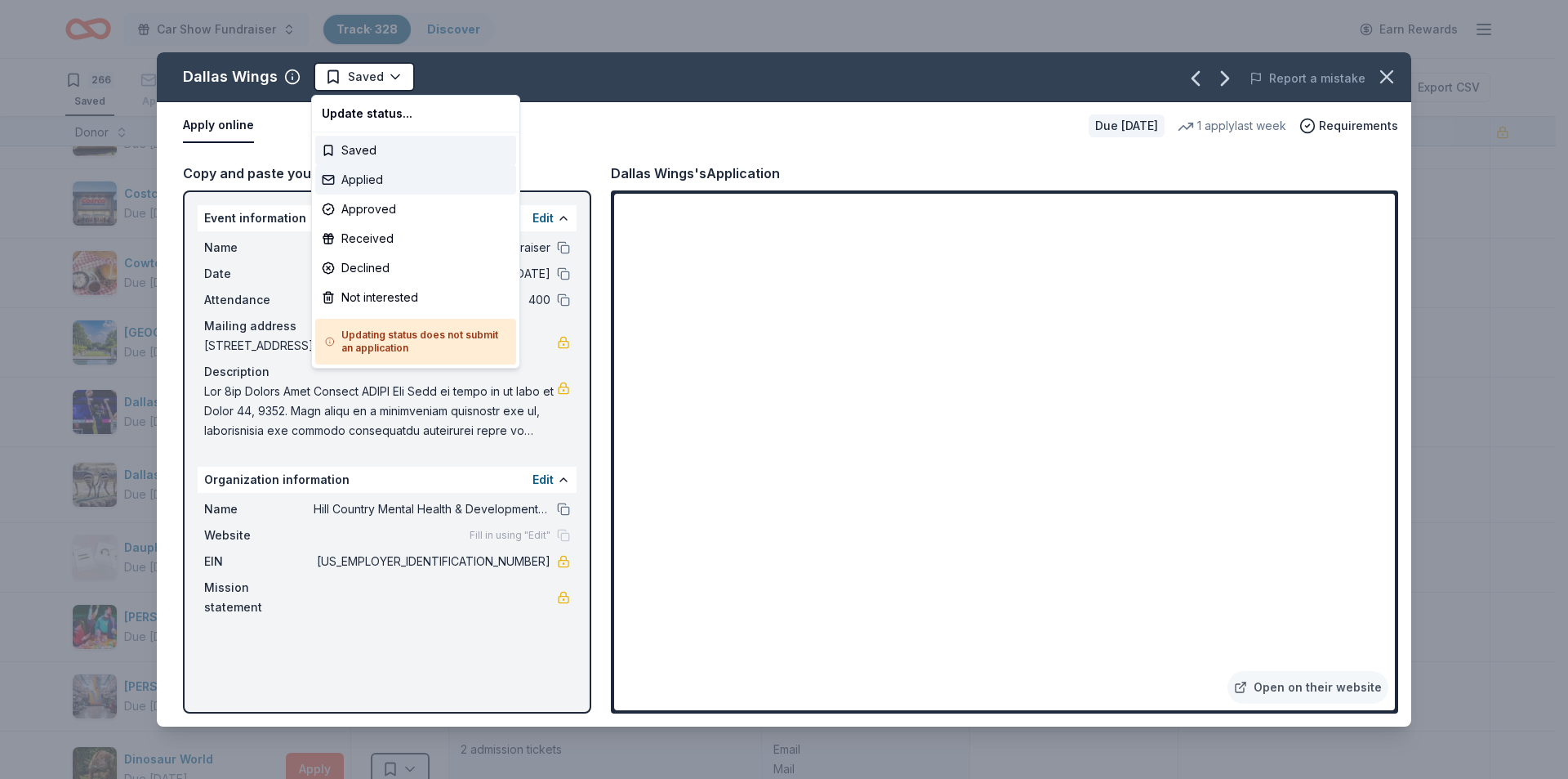
click at [367, 185] on div "Applied" at bounding box center [415, 180] width 201 height 30
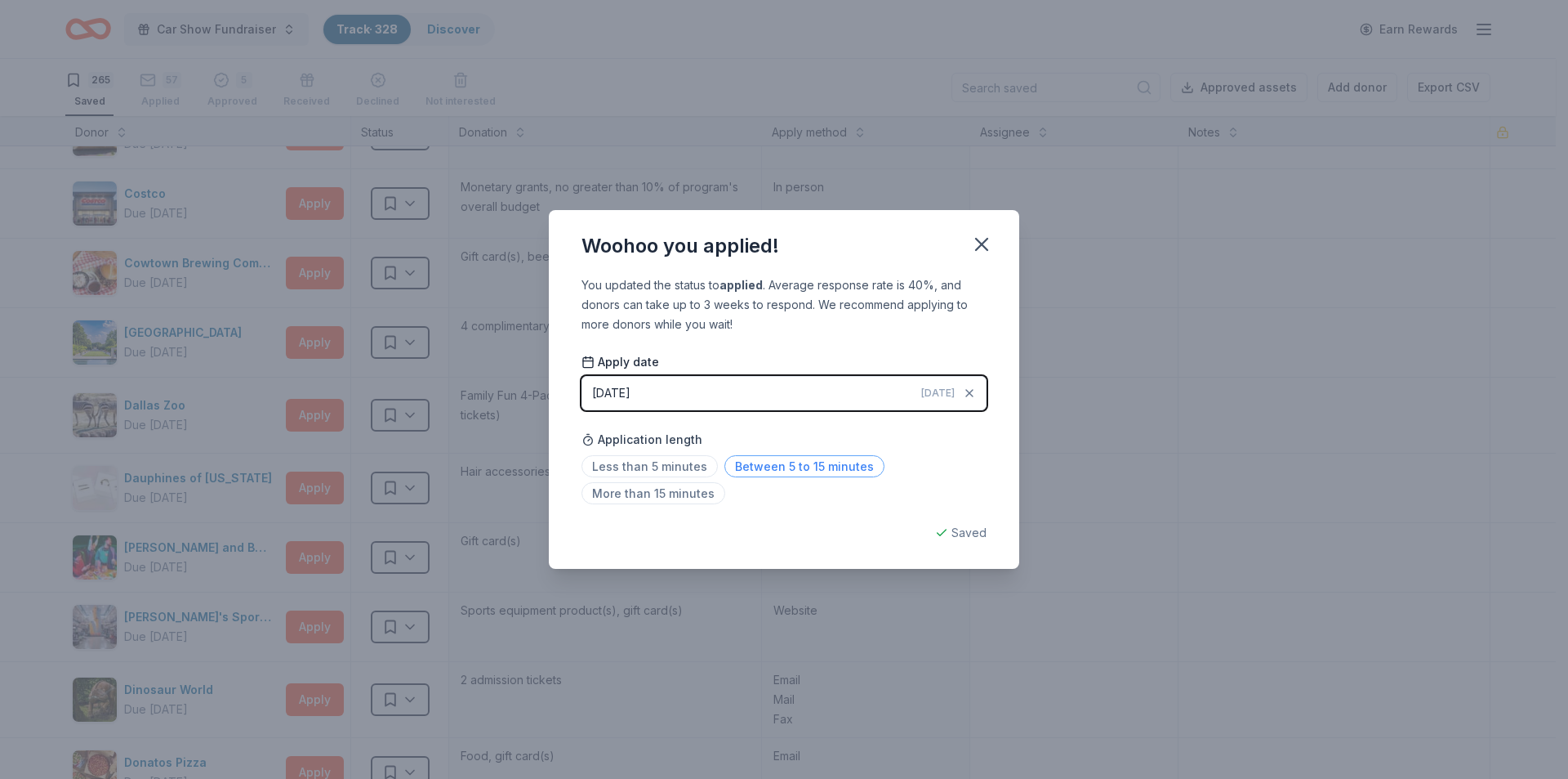
click at [775, 470] on span "Between 5 to 15 minutes" at bounding box center [805, 466] width 160 height 22
click at [979, 245] on icon "button" at bounding box center [982, 245] width 12 height 12
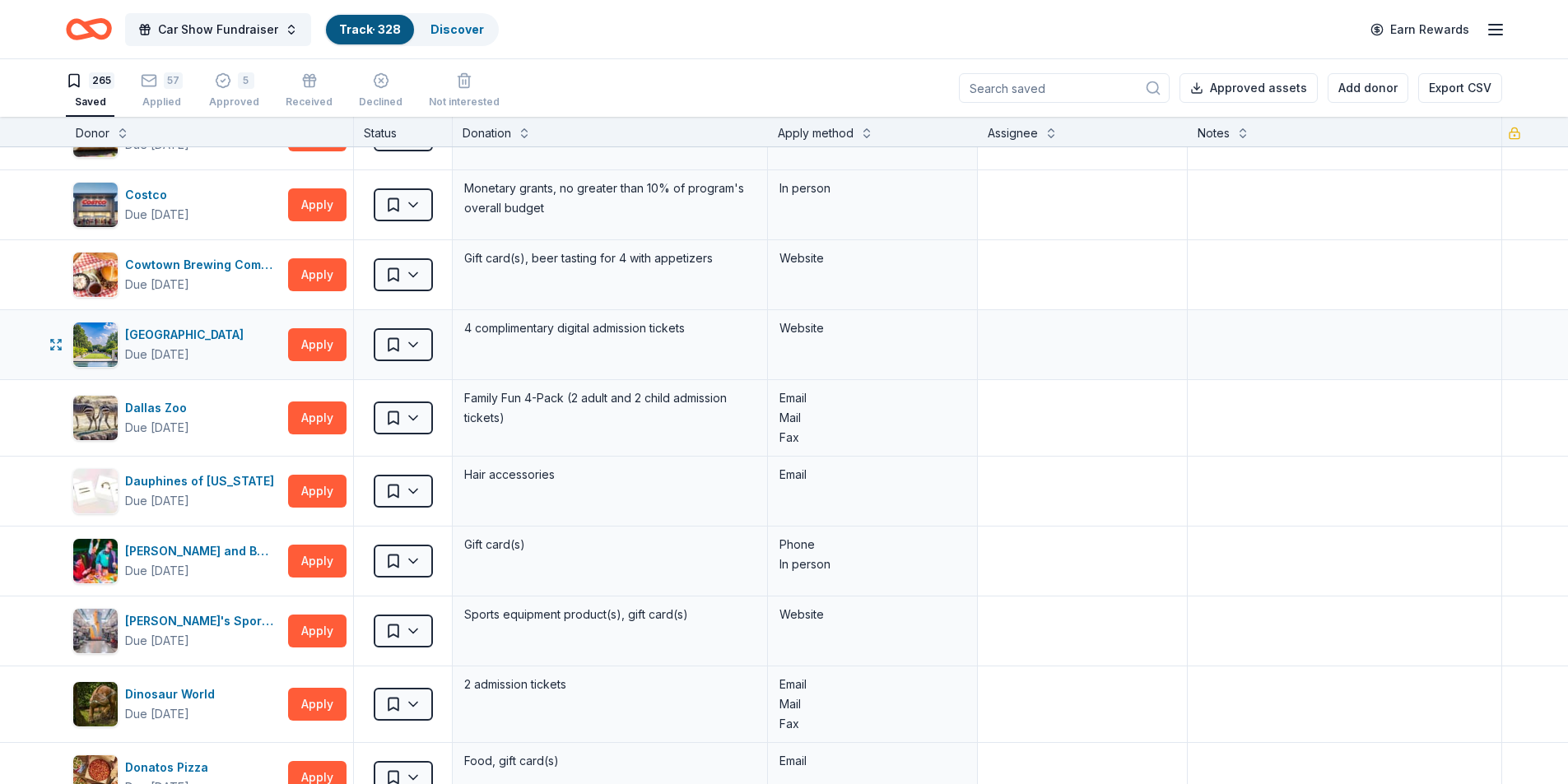
scroll to position [5100, 0]
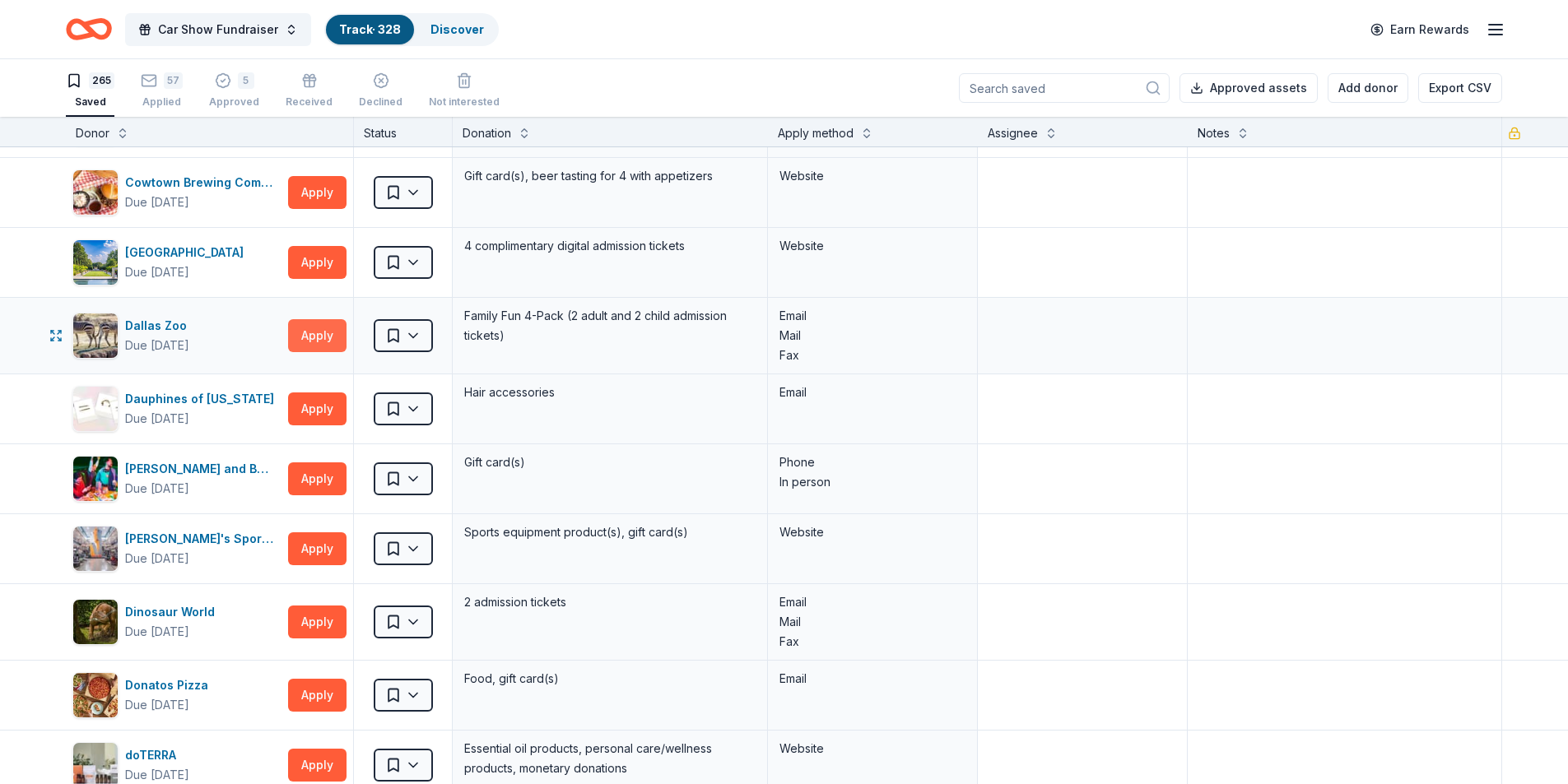
click at [316, 343] on button "Apply" at bounding box center [317, 336] width 58 height 33
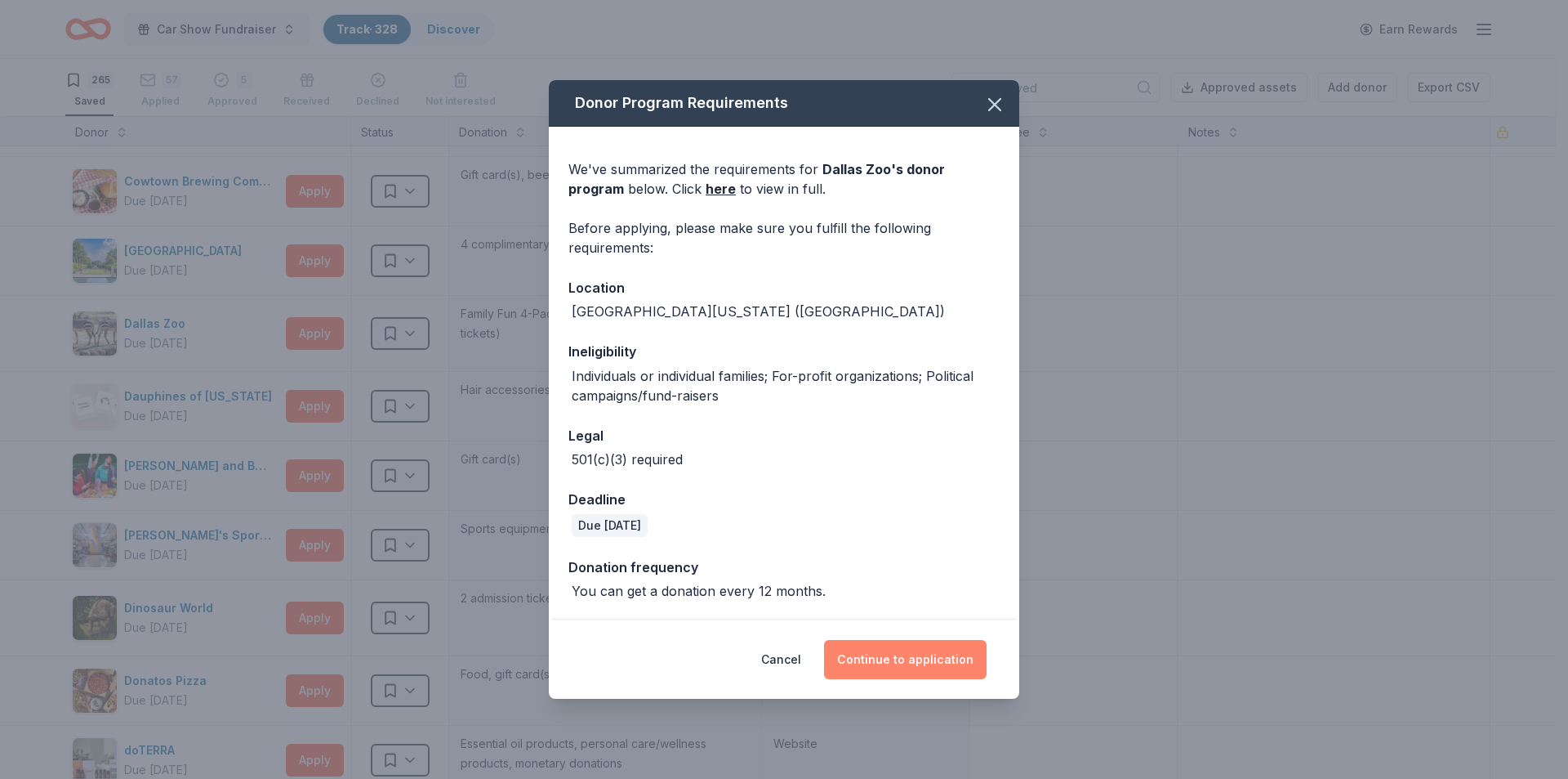
click at [894, 658] on button "Continue to application" at bounding box center [905, 659] width 163 height 39
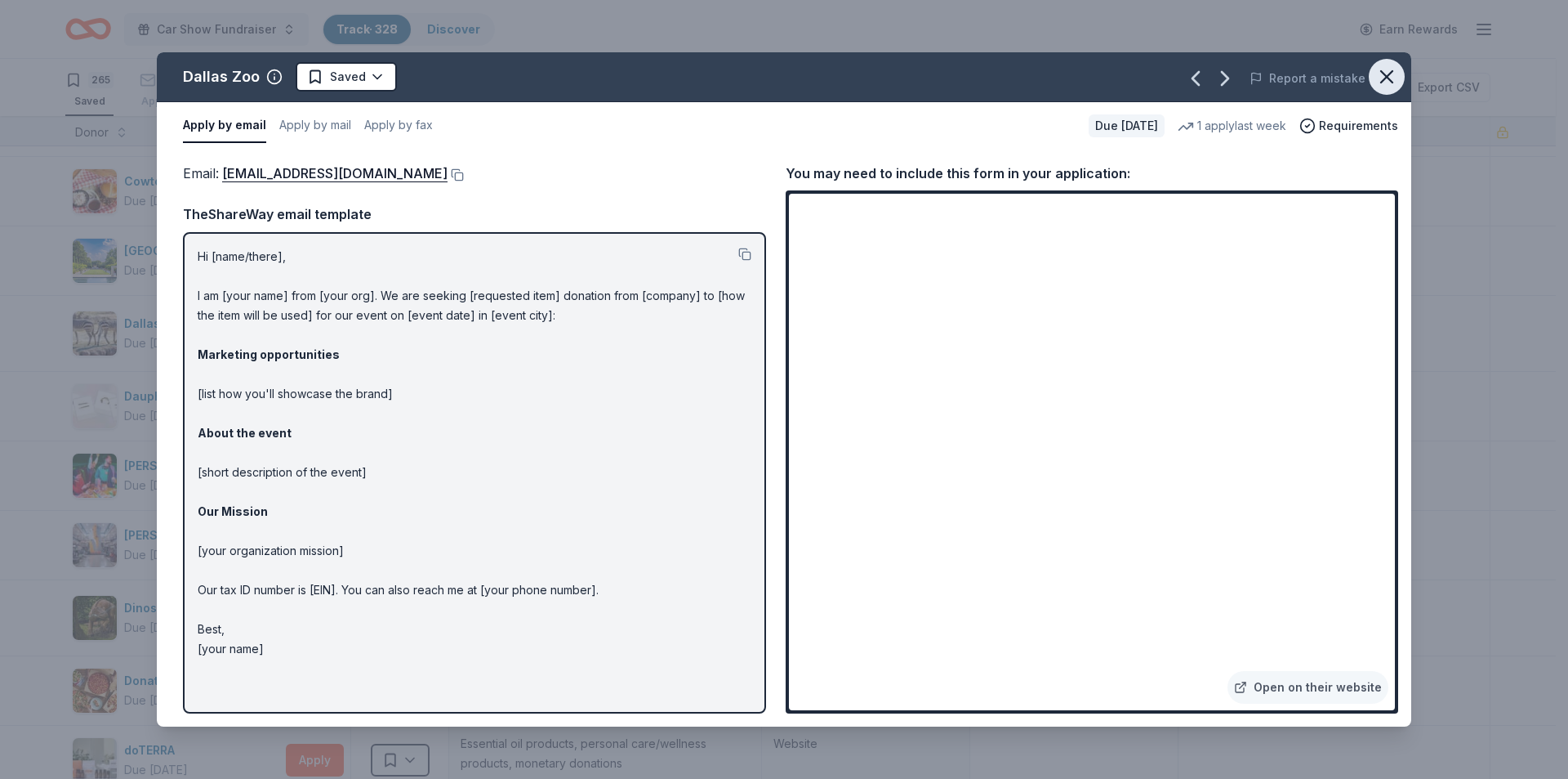
click at [1390, 73] on icon "button" at bounding box center [1387, 77] width 23 height 23
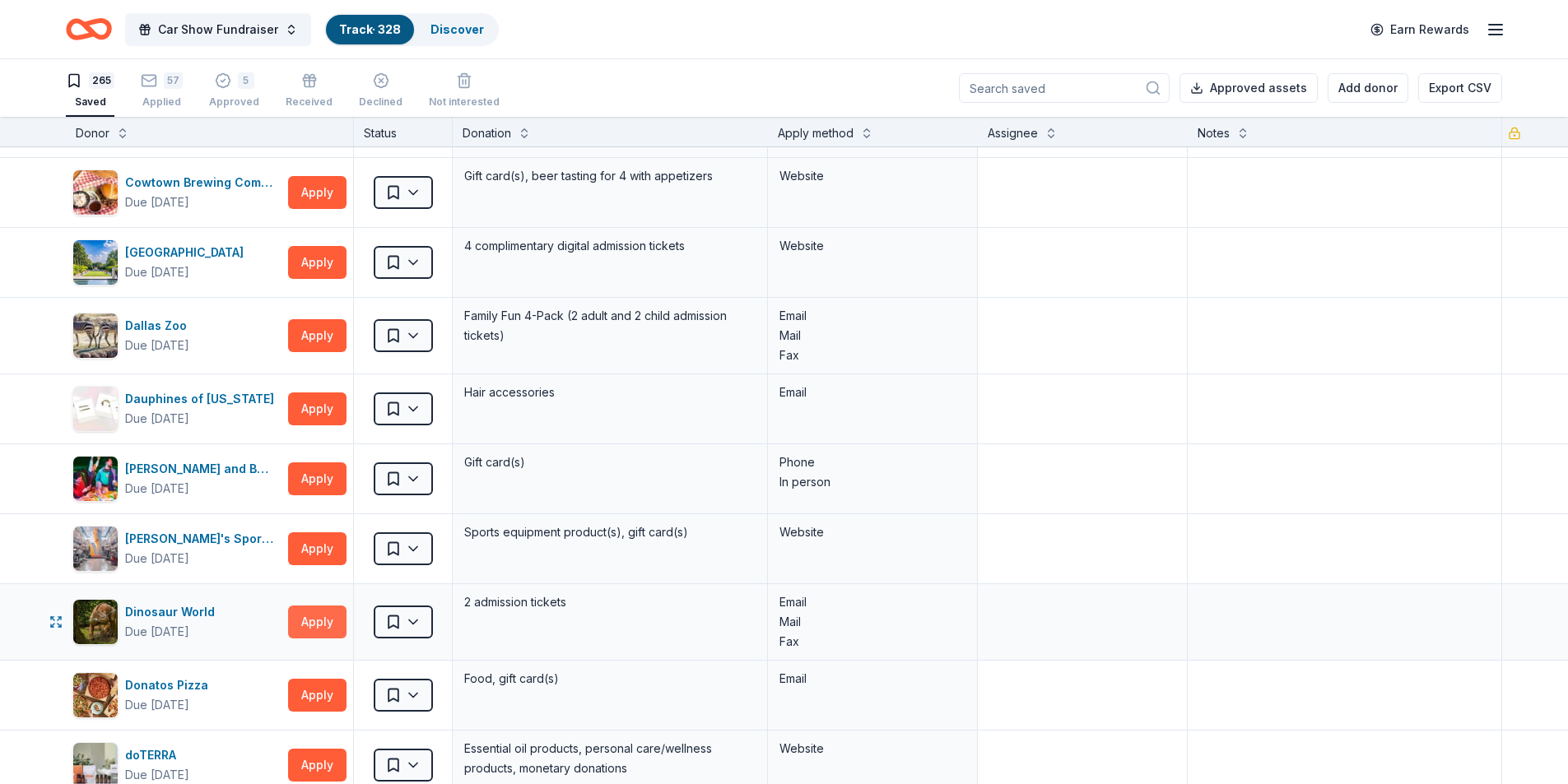
click at [331, 614] on button "Apply" at bounding box center [317, 622] width 58 height 33
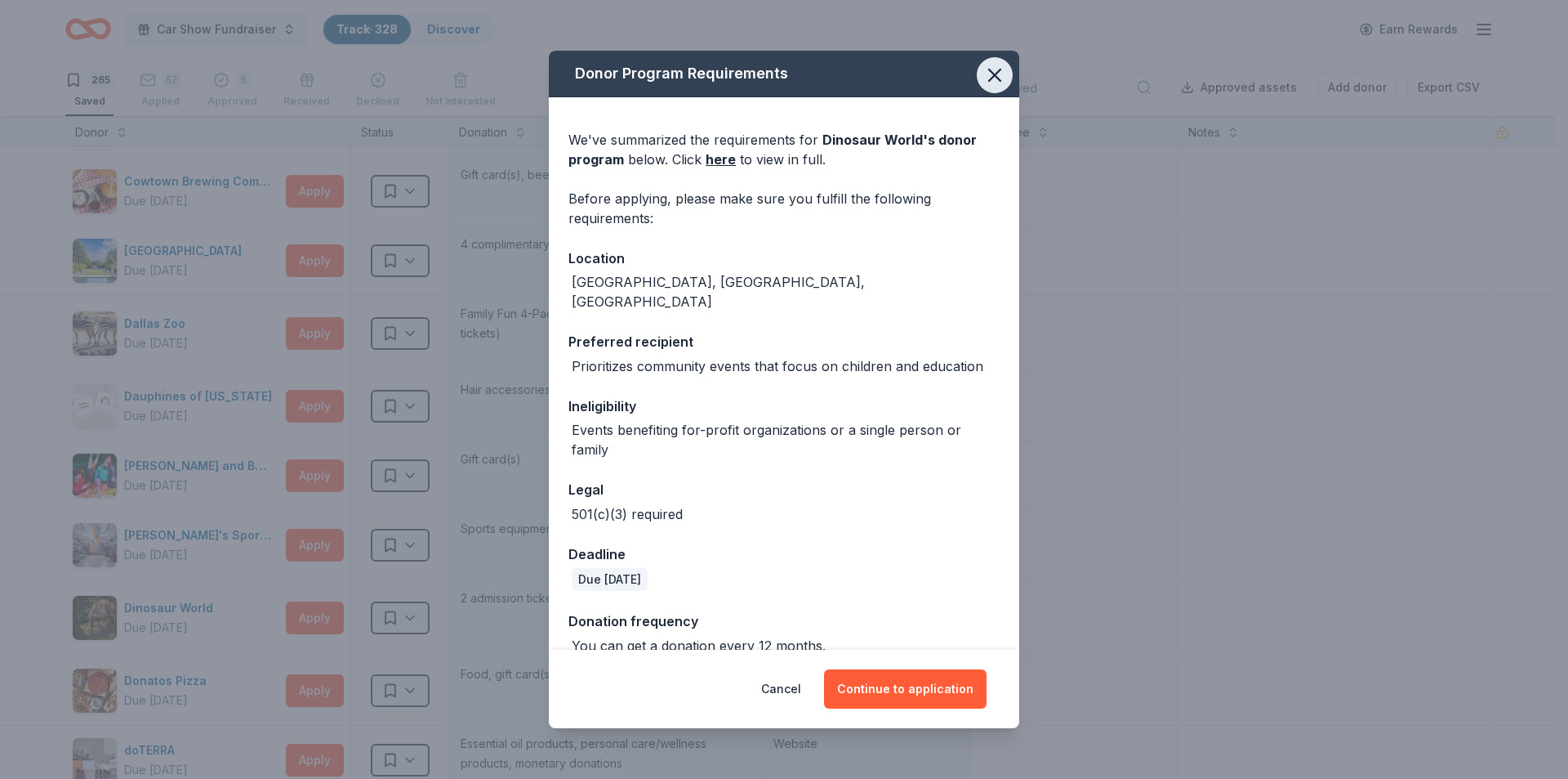
click at [991, 78] on icon "button" at bounding box center [995, 75] width 12 height 12
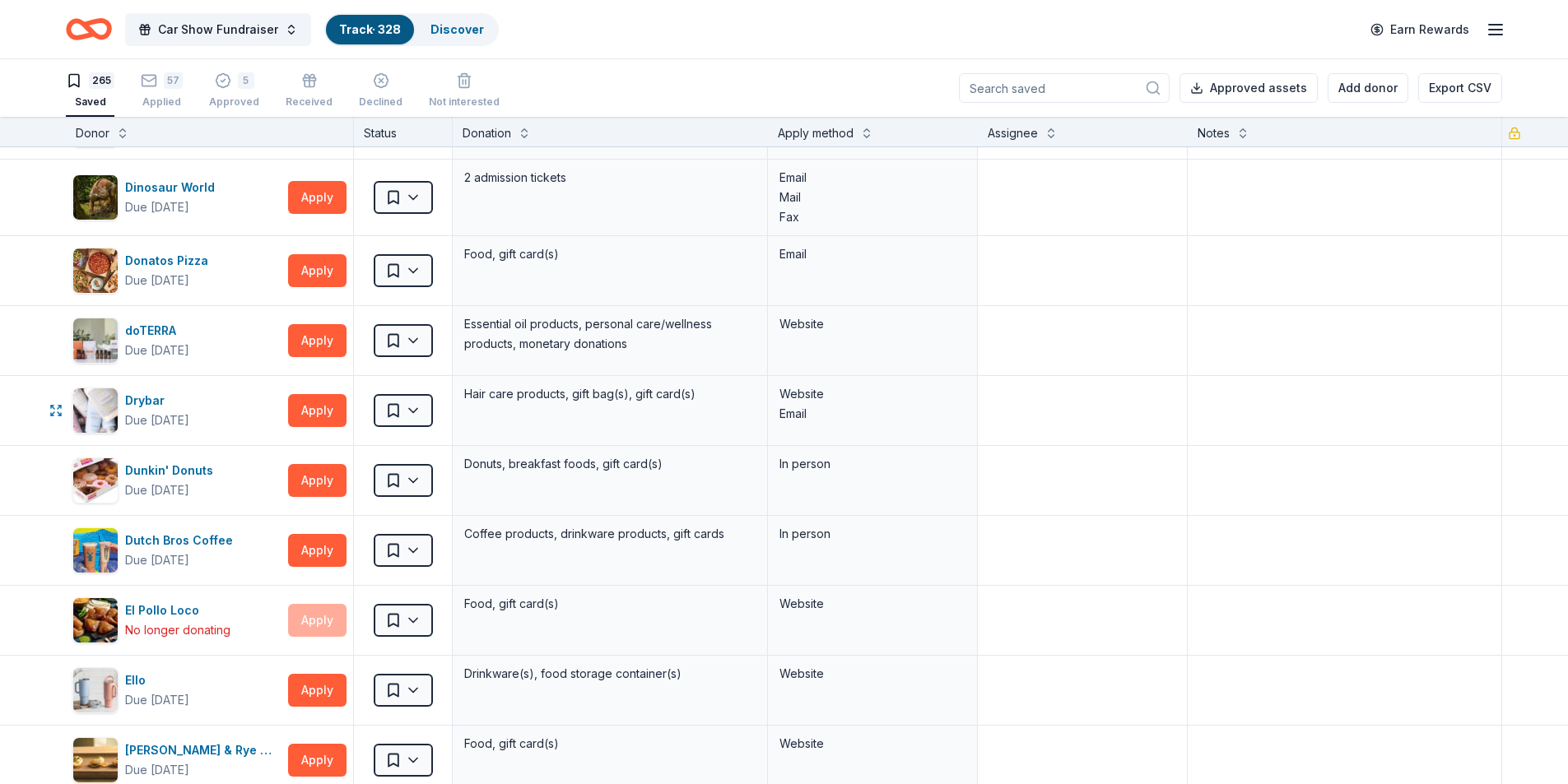
scroll to position [5922, 0]
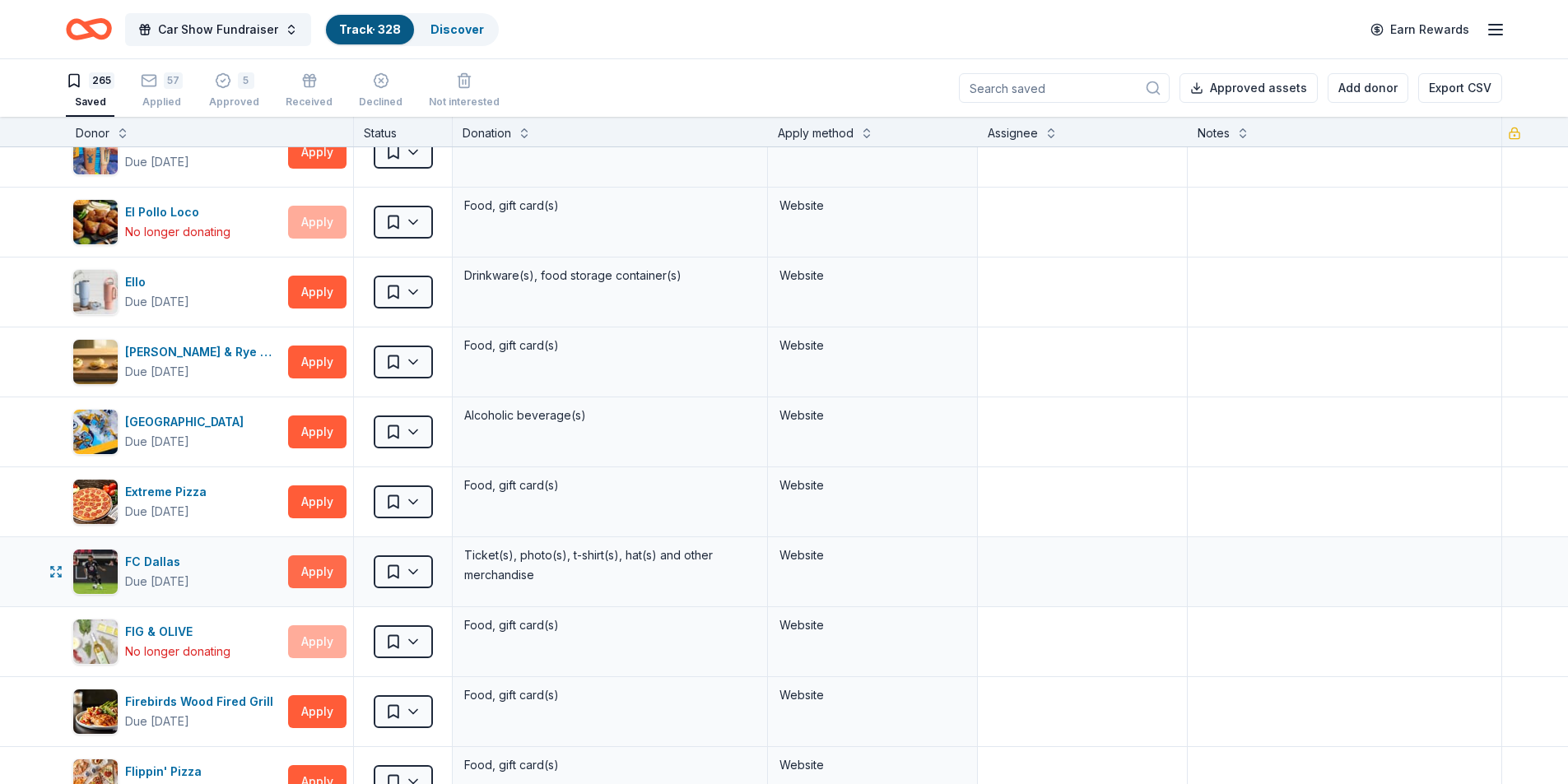
click at [310, 580] on button "Apply" at bounding box center [317, 572] width 58 height 33
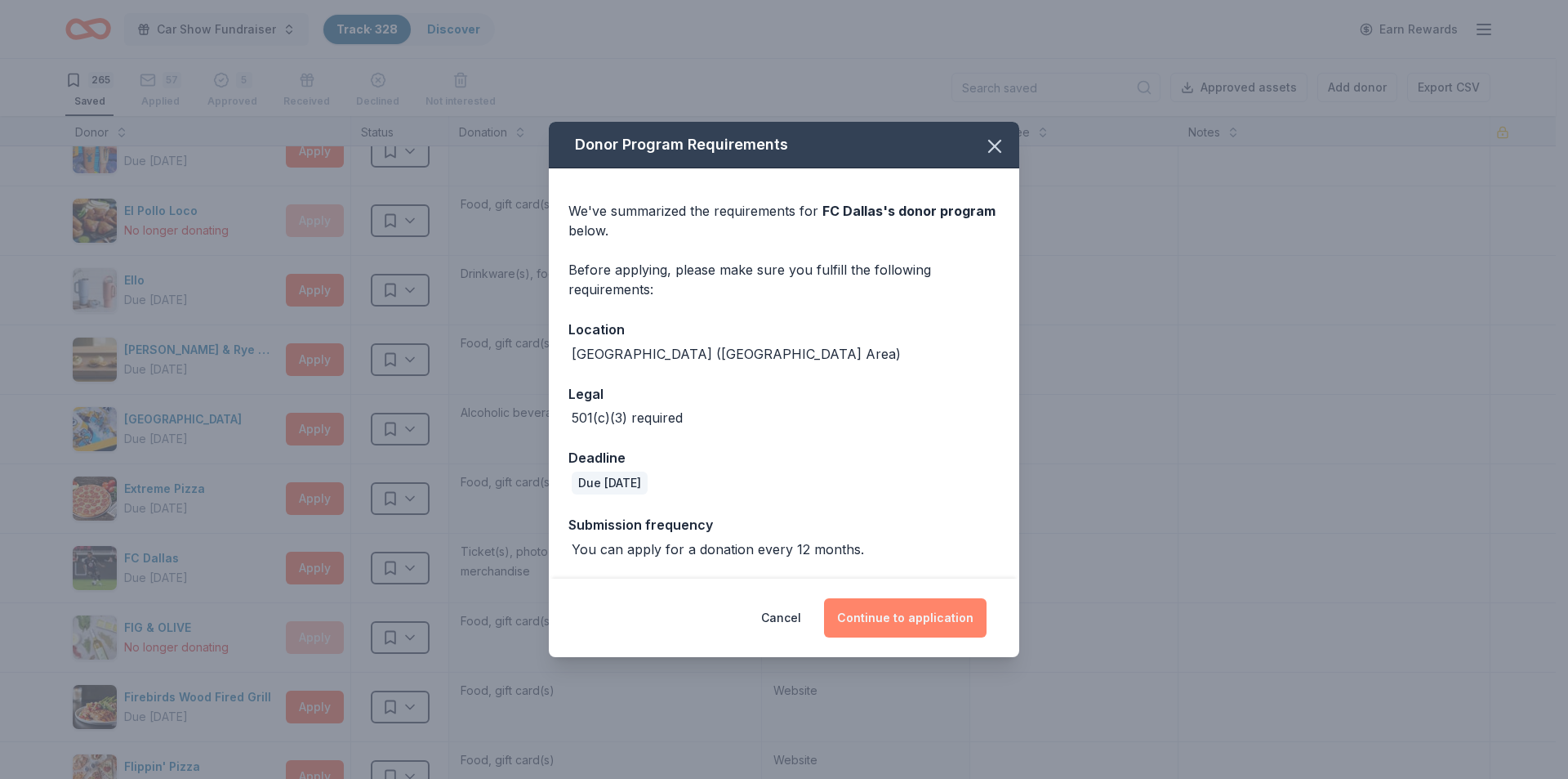
click at [919, 611] on button "Continue to application" at bounding box center [905, 617] width 163 height 39
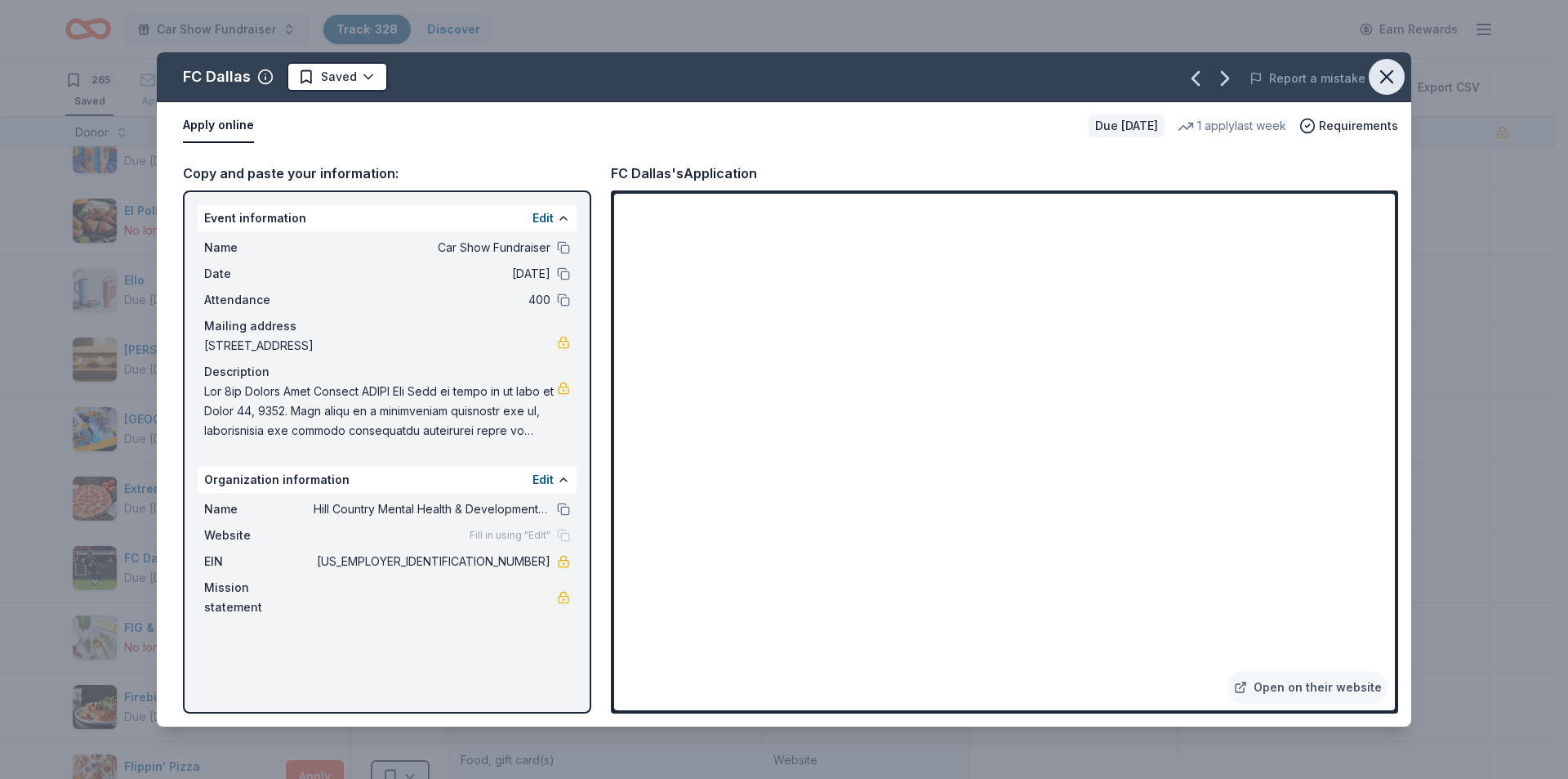
click at [1391, 69] on icon "button" at bounding box center [1387, 77] width 23 height 23
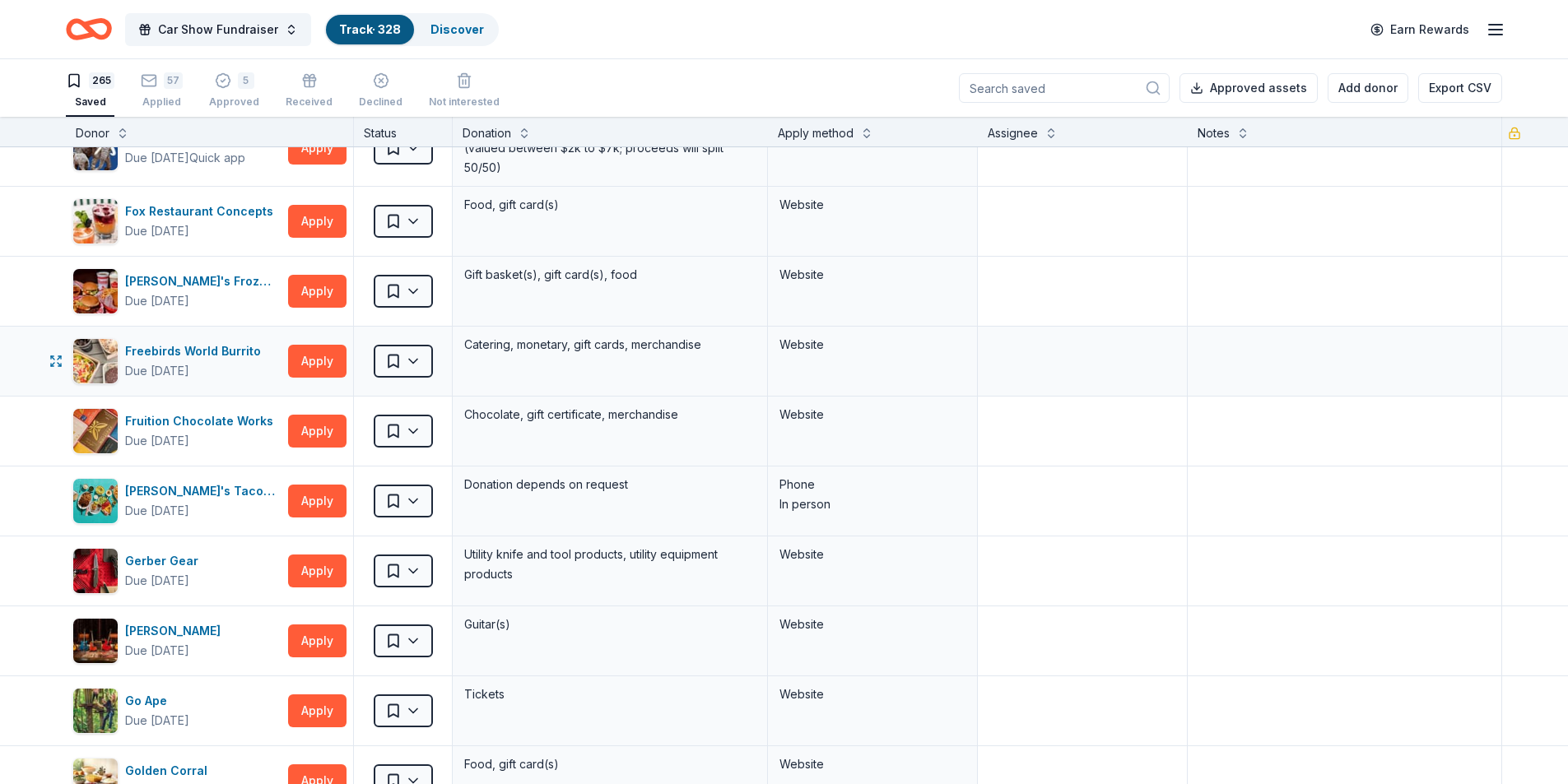
scroll to position [6909, 0]
click at [466, 23] on link "Discover" at bounding box center [457, 29] width 53 height 14
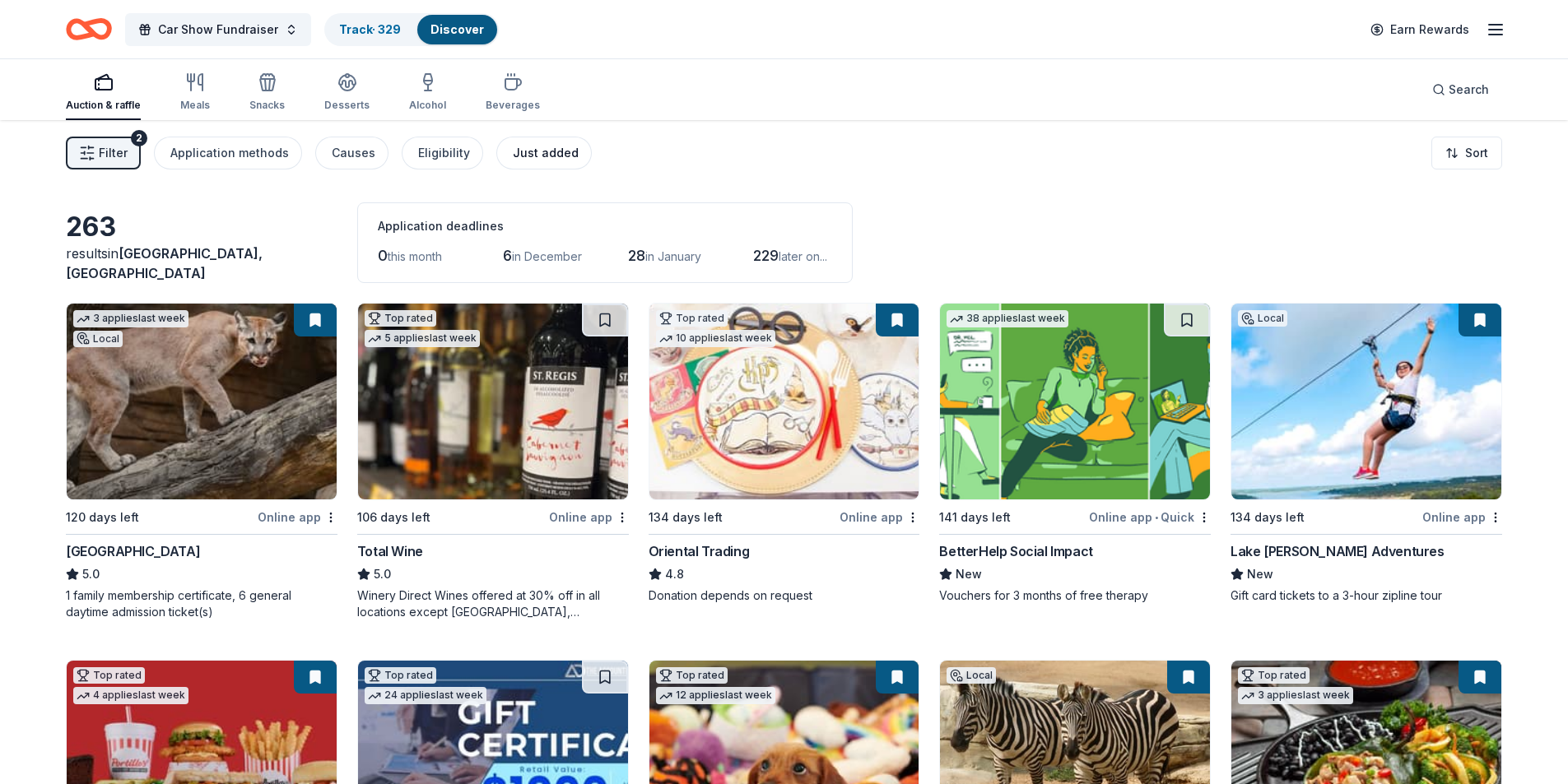
click at [525, 155] on div "Just added" at bounding box center [545, 153] width 66 height 20
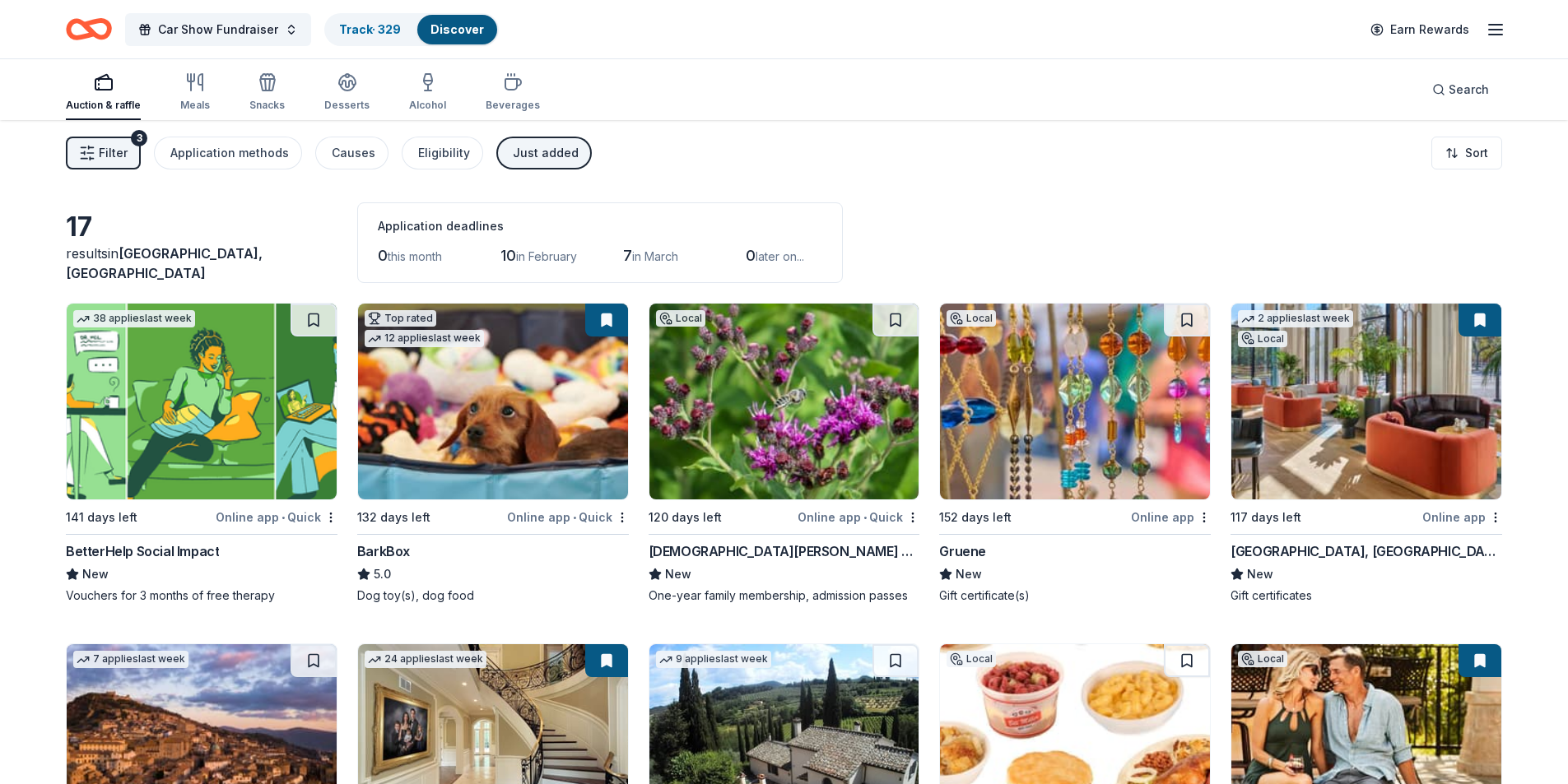
click at [1355, 412] on img at bounding box center [1366, 401] width 270 height 195
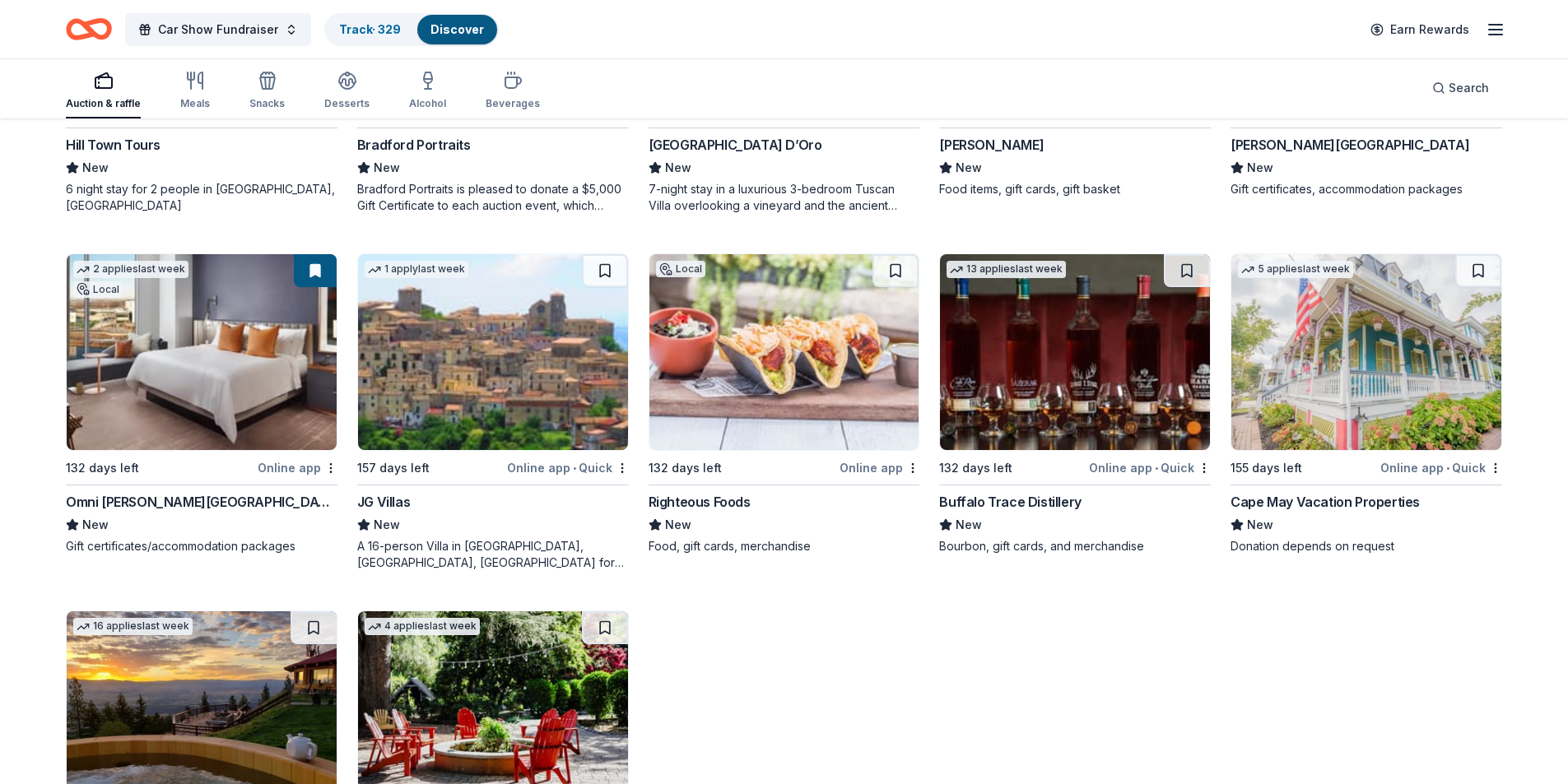
scroll to position [924, 0]
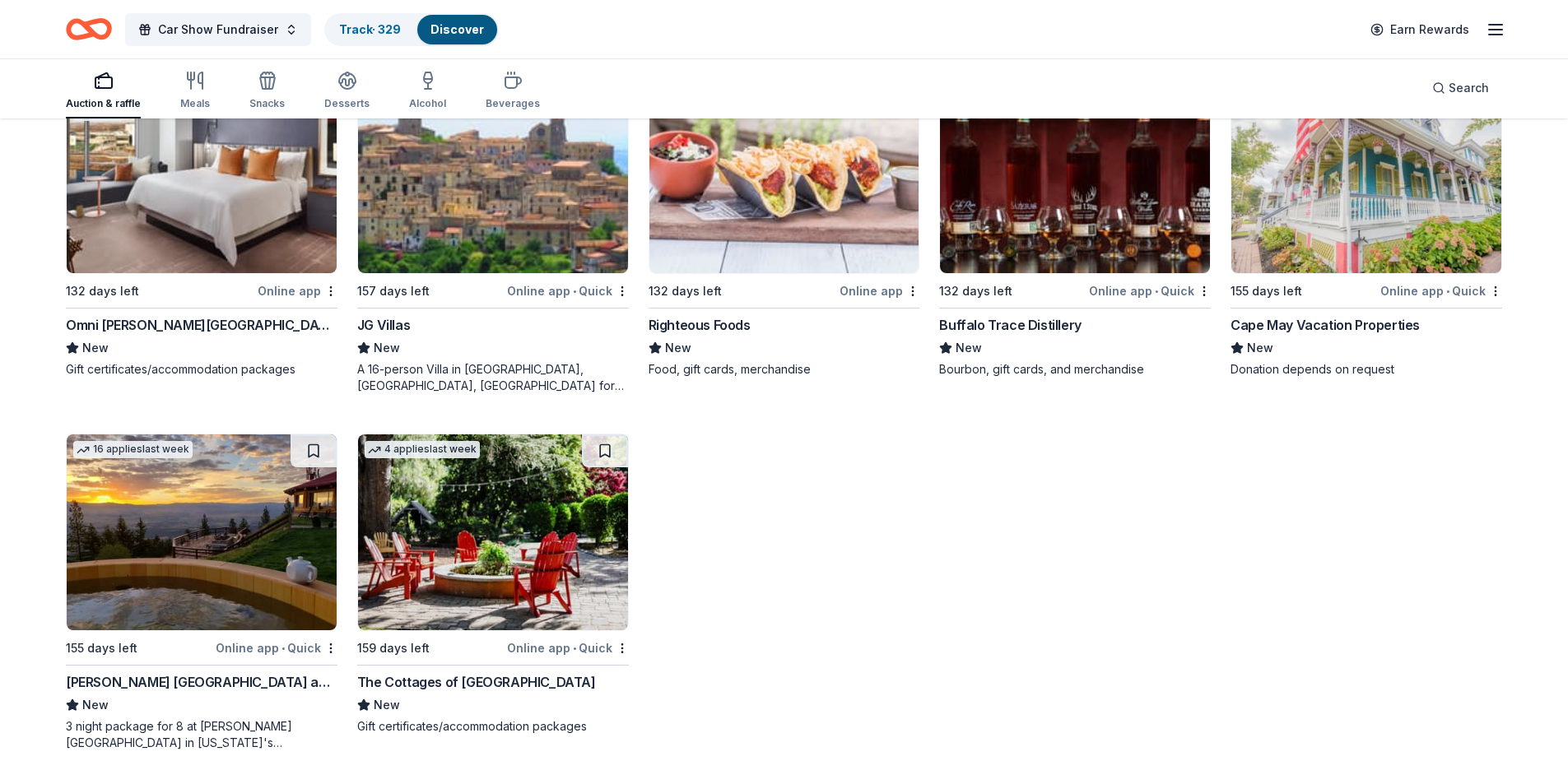
click at [441, 27] on link "Discover" at bounding box center [457, 29] width 53 height 14
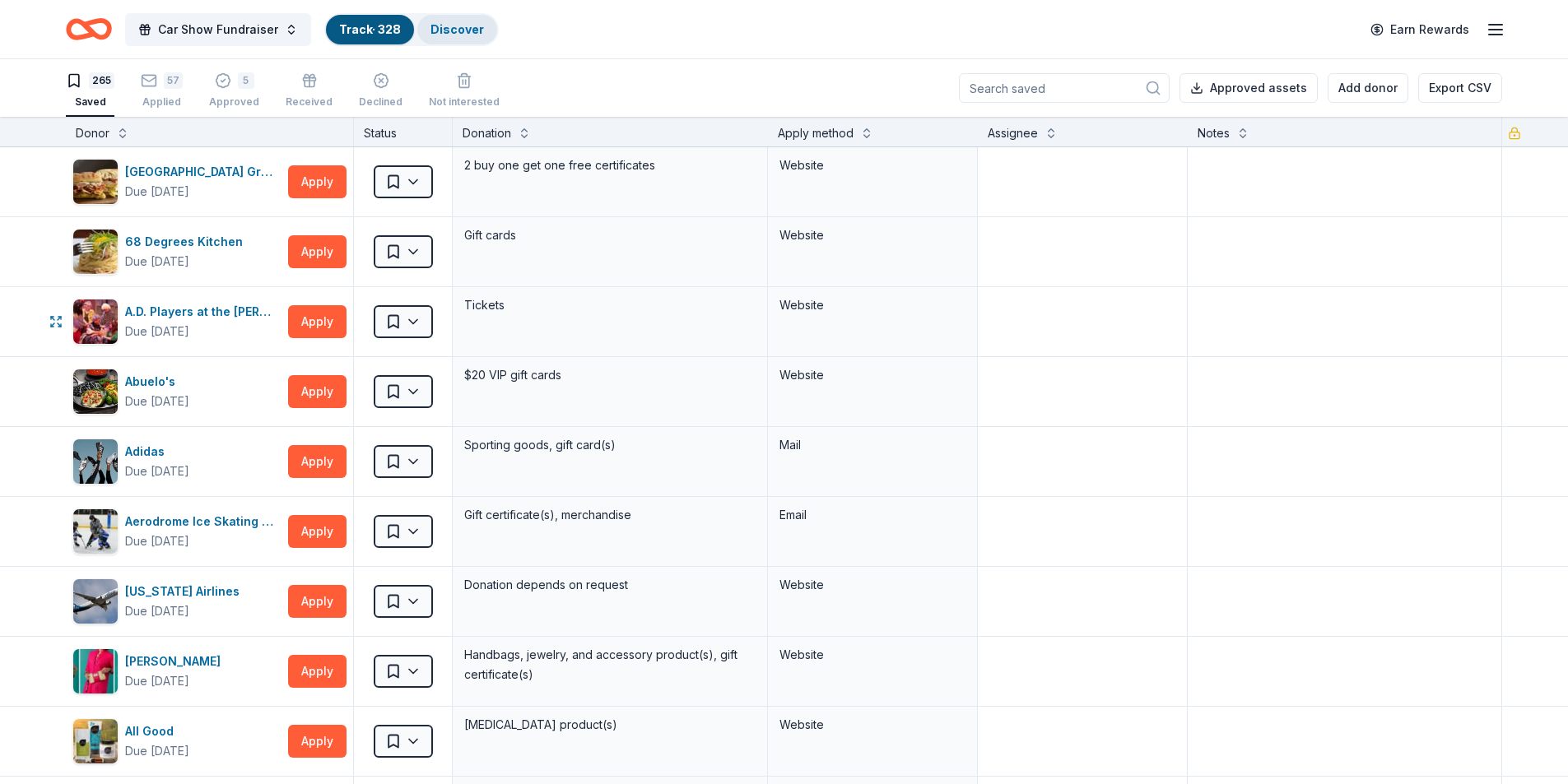
click at [469, 27] on link "Discover" at bounding box center [457, 29] width 53 height 14
click at [443, 24] on link "Discover" at bounding box center [457, 29] width 53 height 14
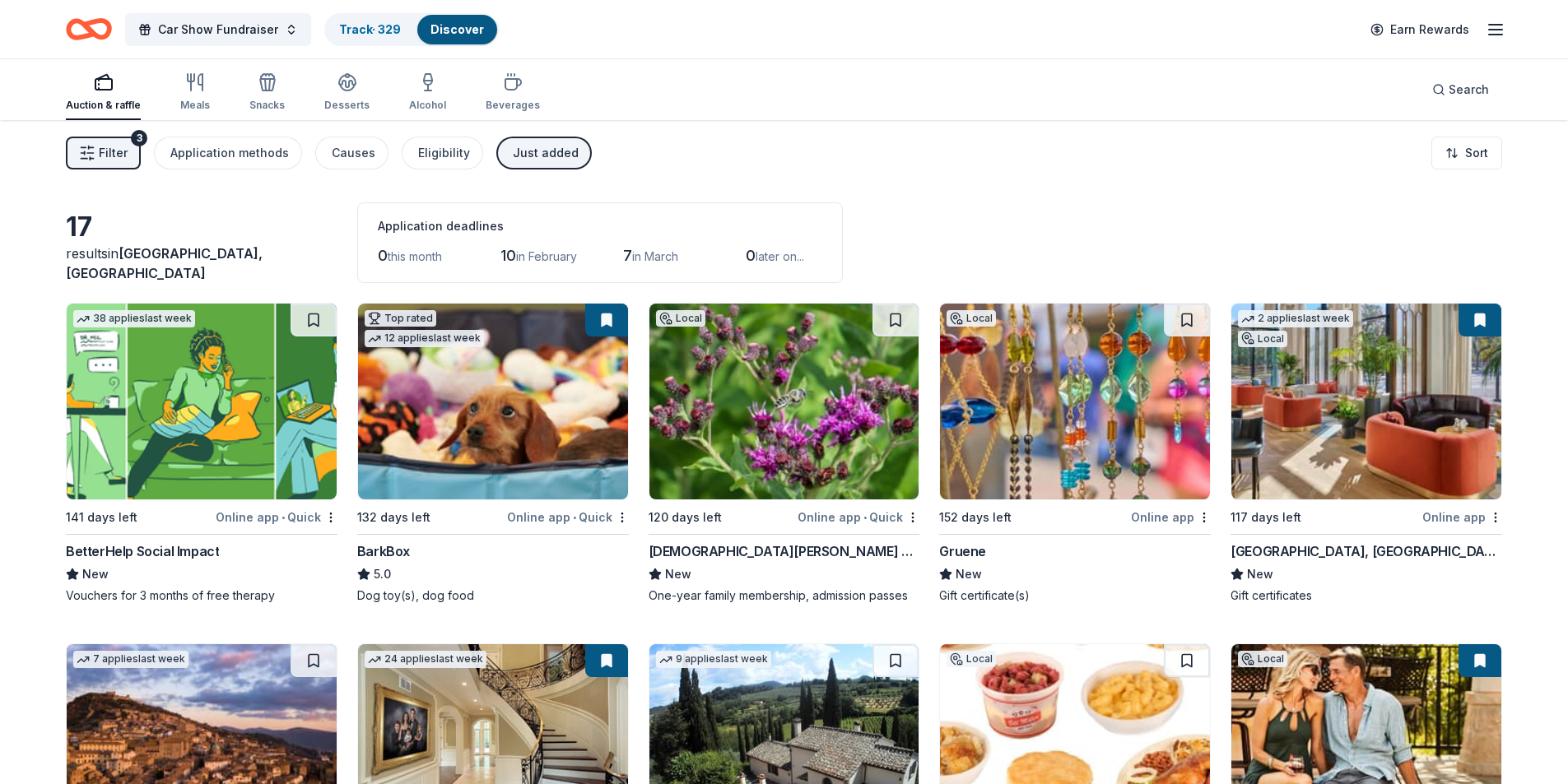
click at [532, 149] on div "Just added" at bounding box center [545, 153] width 66 height 20
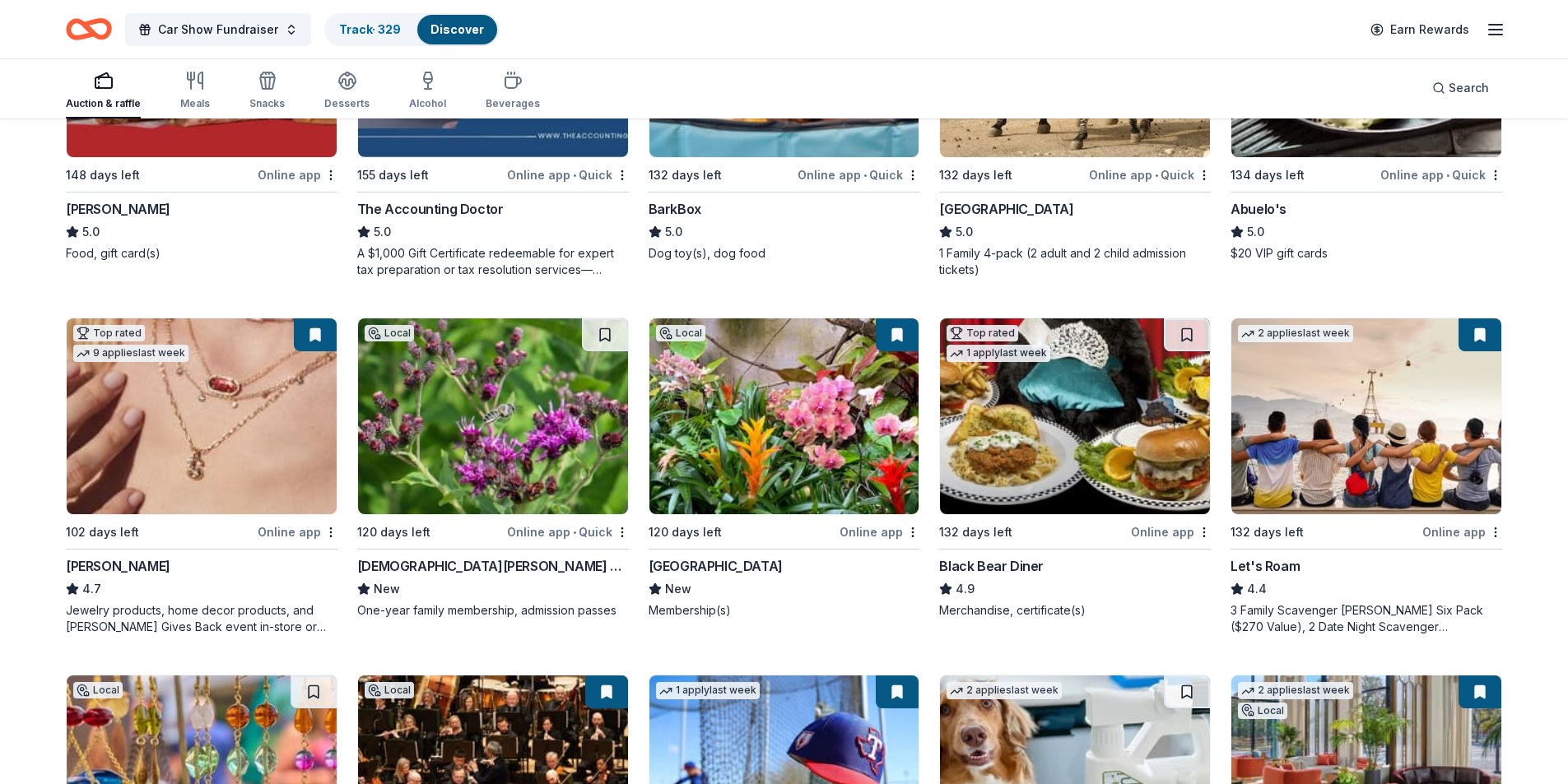
scroll to position [740, 0]
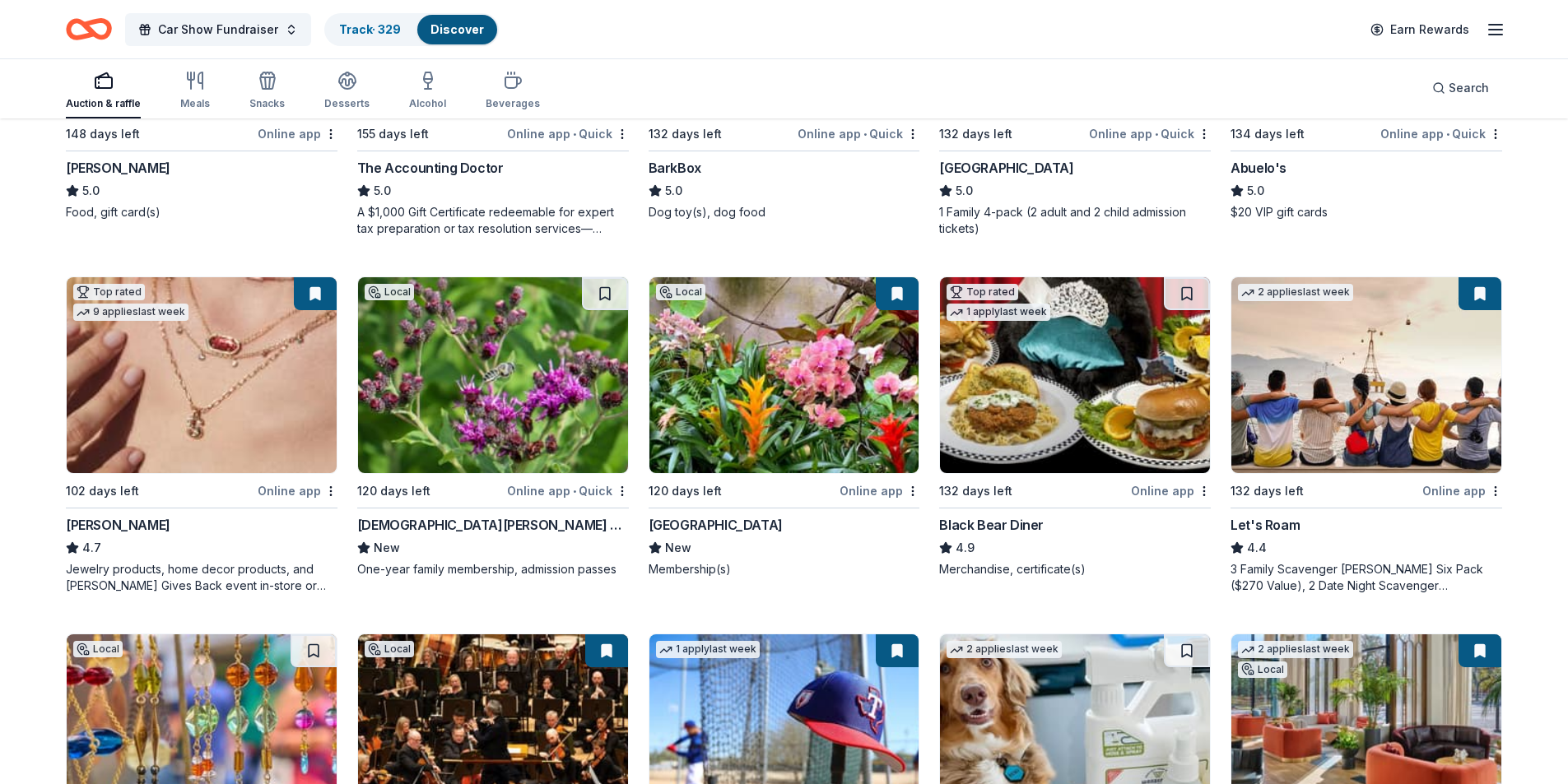
click at [492, 401] on img at bounding box center [492, 374] width 270 height 195
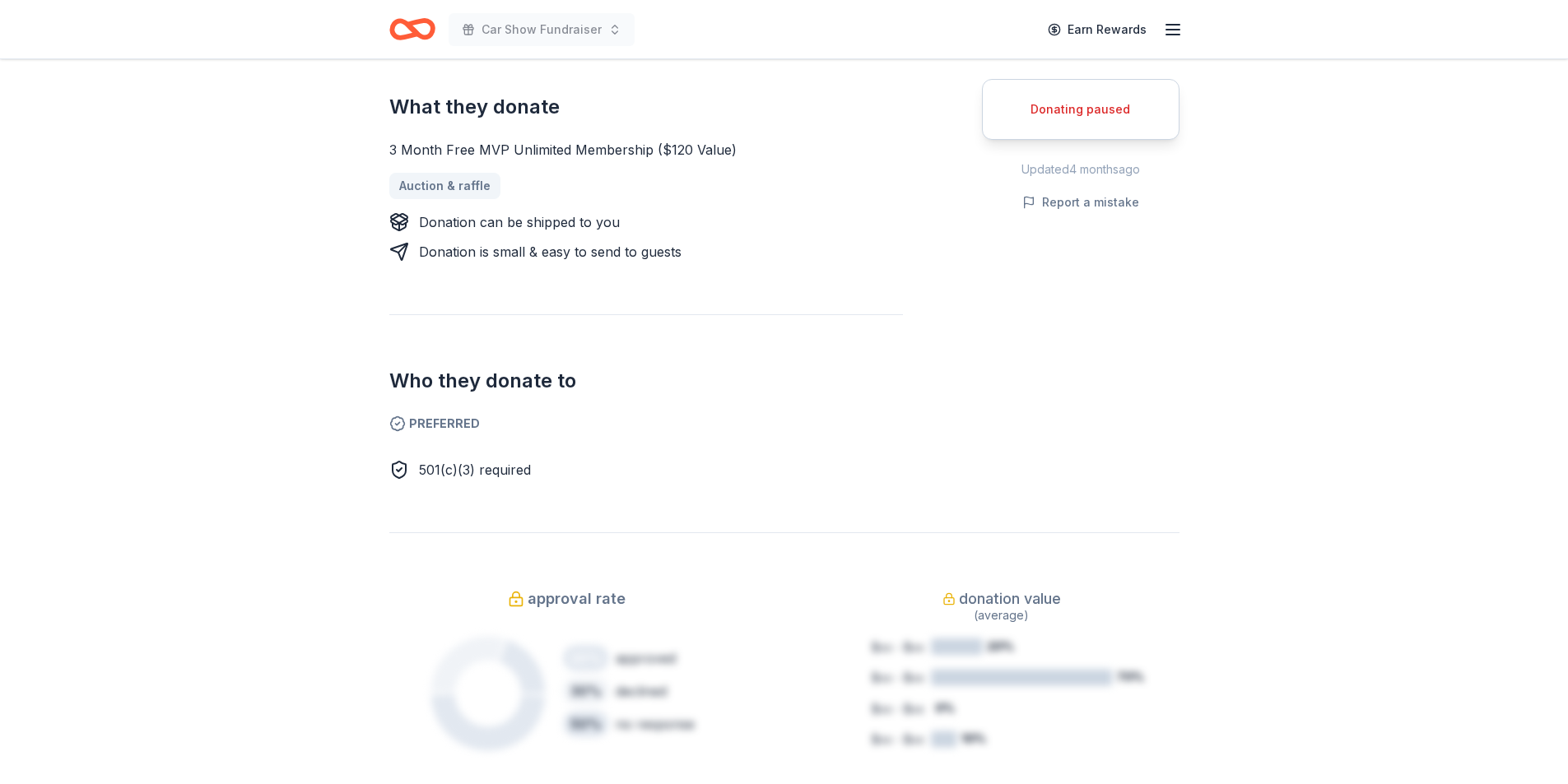
scroll to position [740, 0]
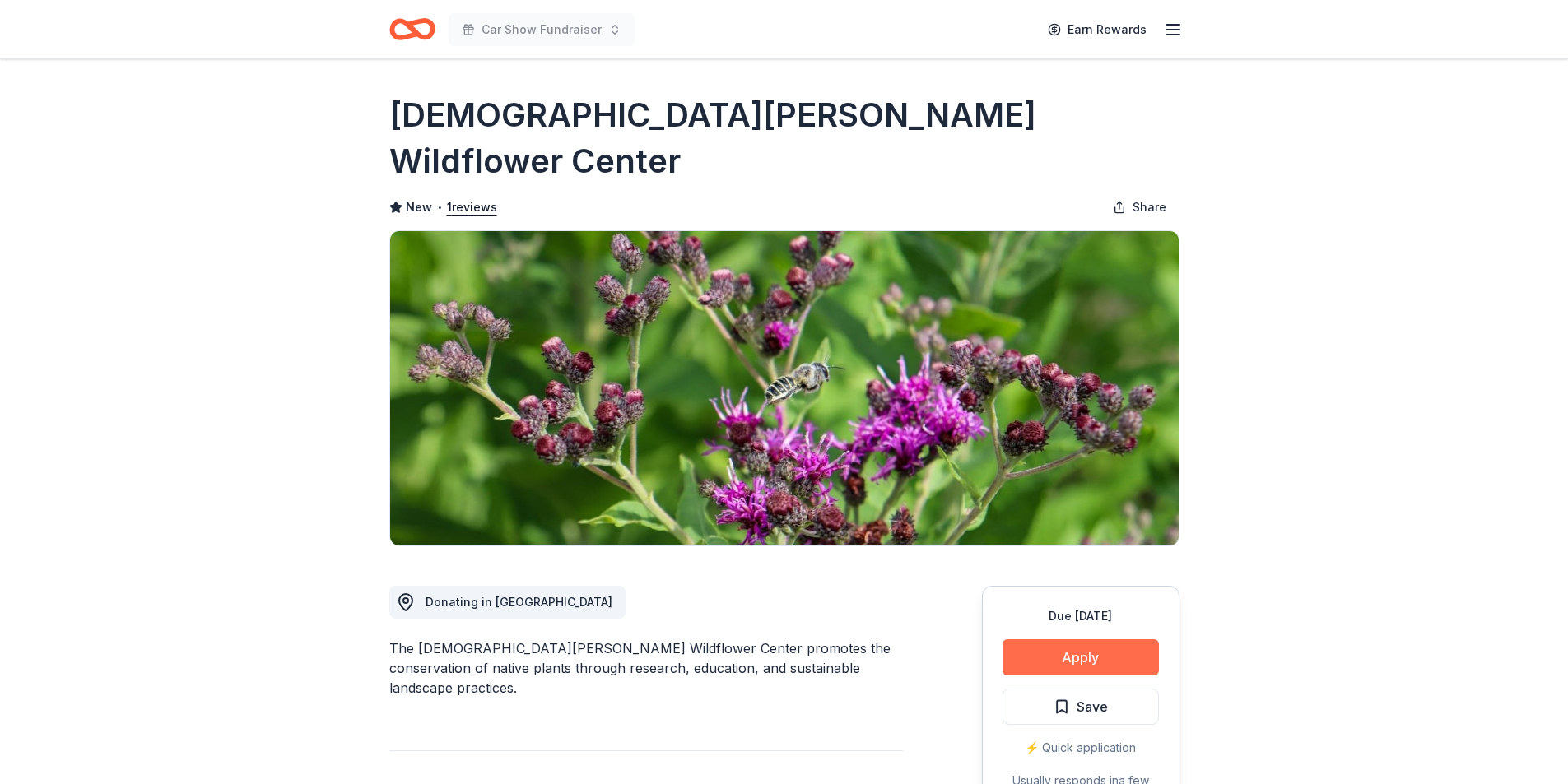
click at [1070, 639] on button "Apply" at bounding box center [1081, 658] width 156 height 37
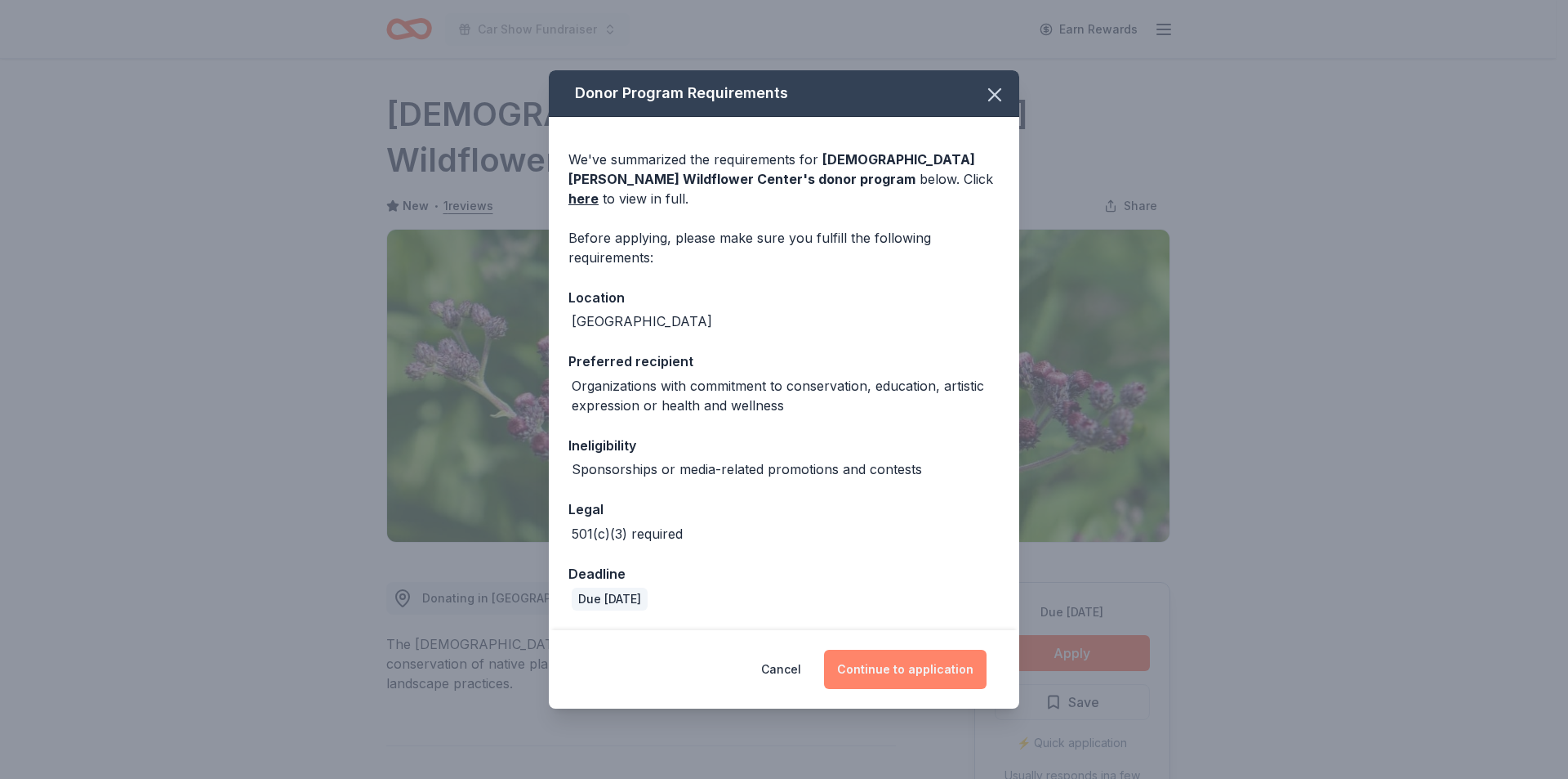
click at [888, 665] on button "Continue to application" at bounding box center [905, 669] width 163 height 39
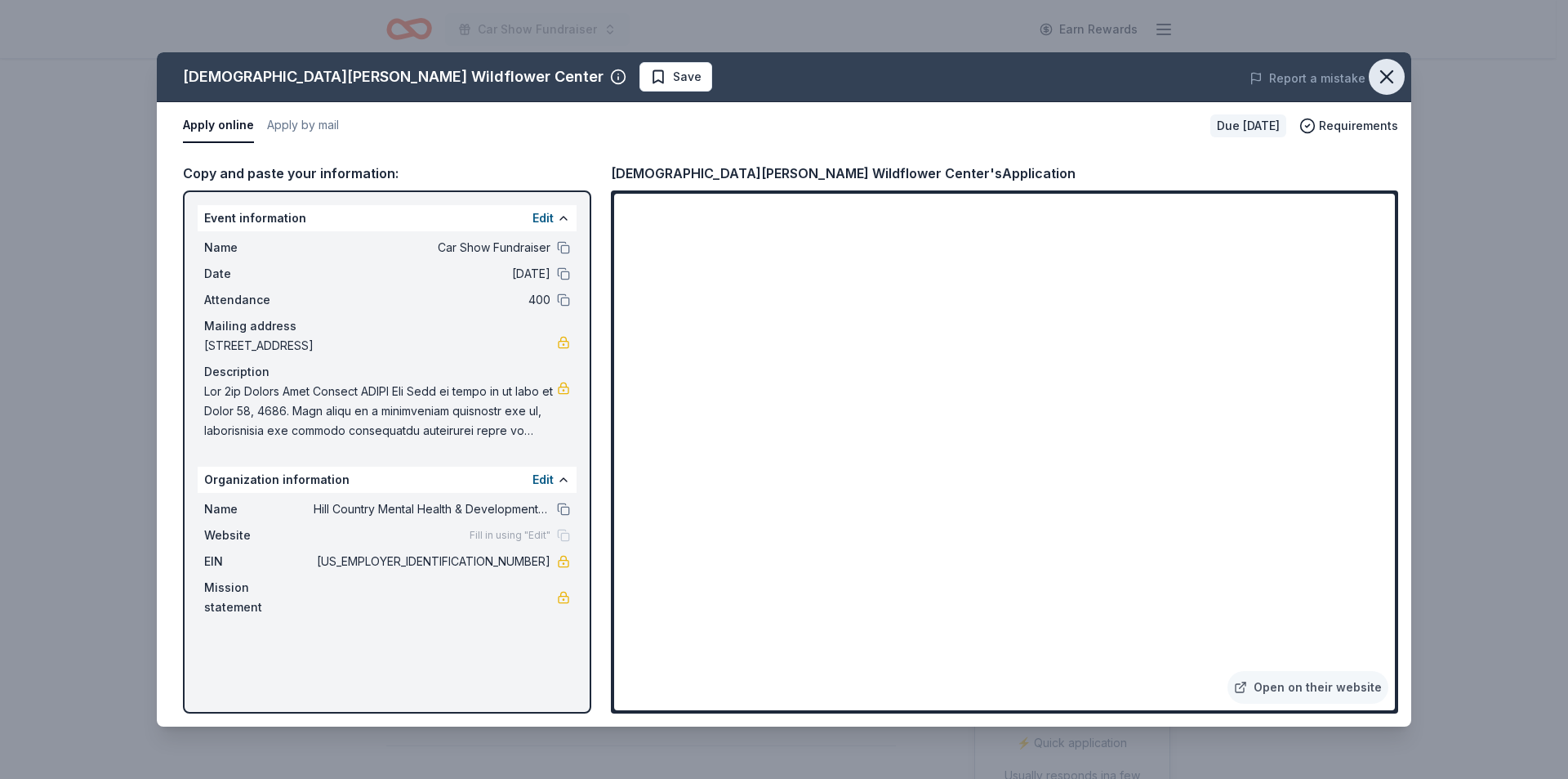
click at [1384, 69] on icon "button" at bounding box center [1387, 77] width 23 height 23
